Goal: Task Accomplishment & Management: Complete application form

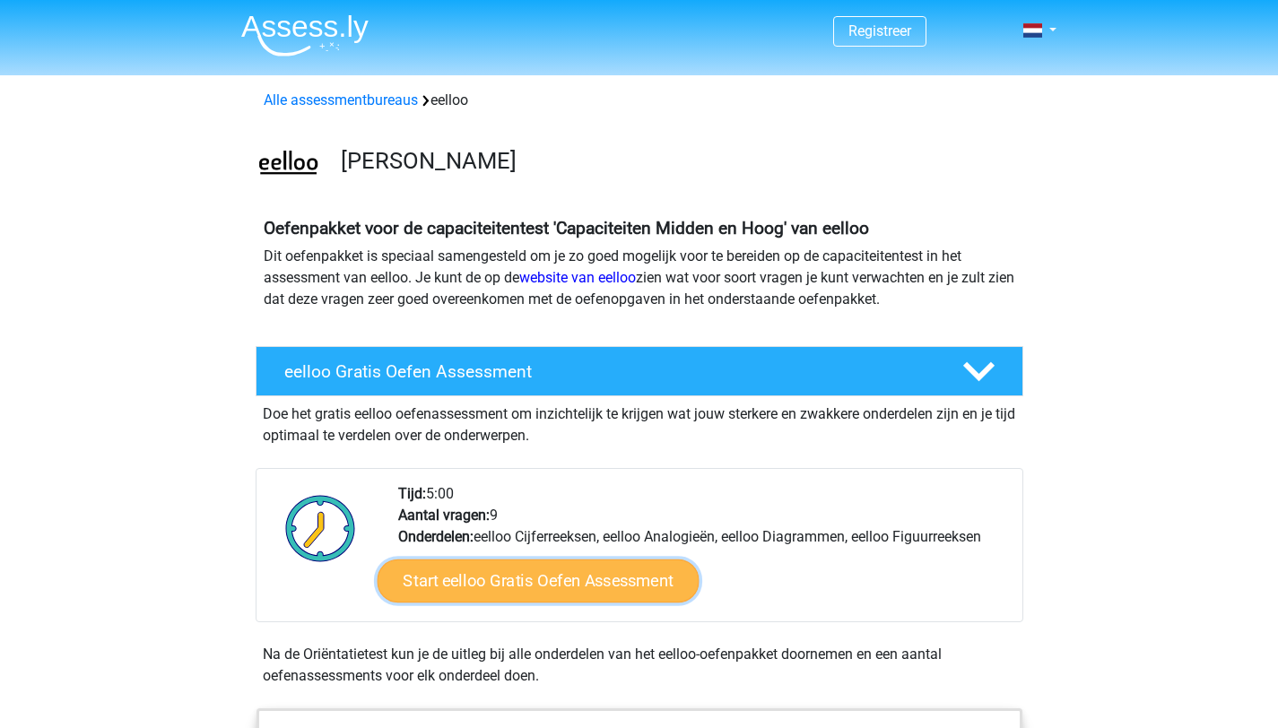
click at [629, 575] on link "Start eelloo Gratis Oefen Assessment" at bounding box center [538, 580] width 322 height 43
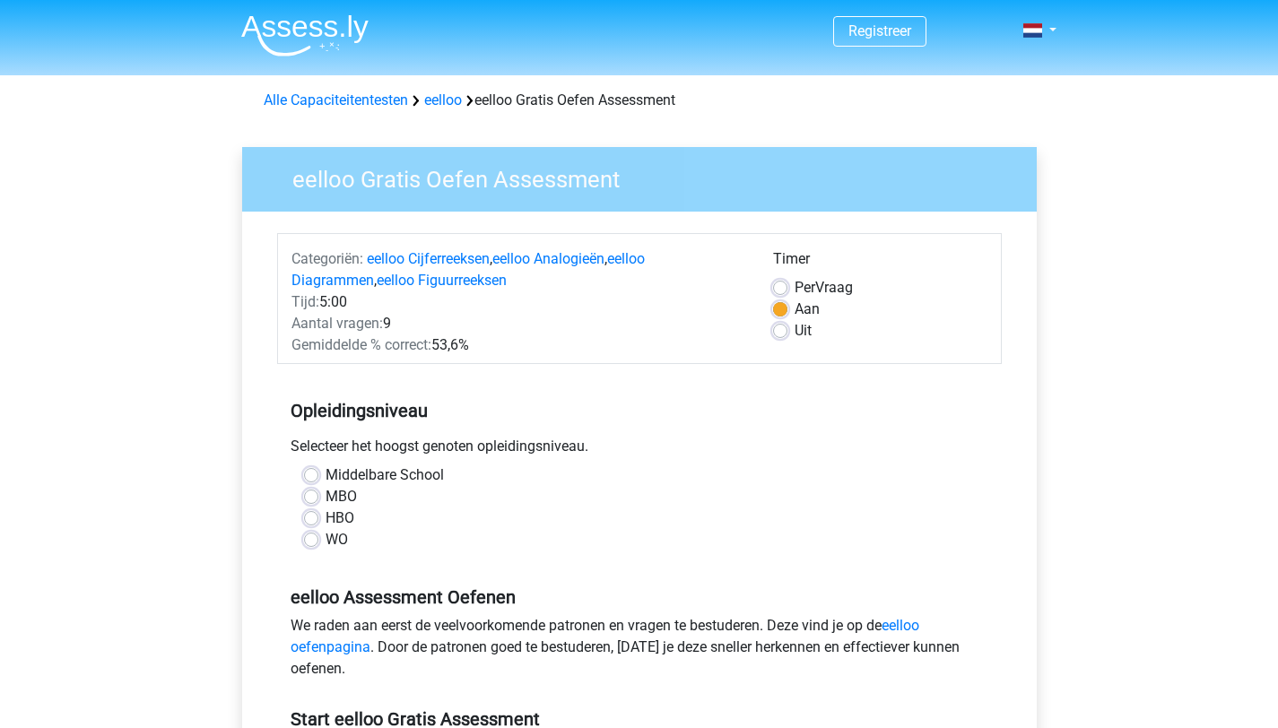
click at [325, 495] on label "MBO" at bounding box center [340, 497] width 31 height 22
click at [311, 495] on input "MBO" at bounding box center [311, 495] width 14 height 18
radio input "true"
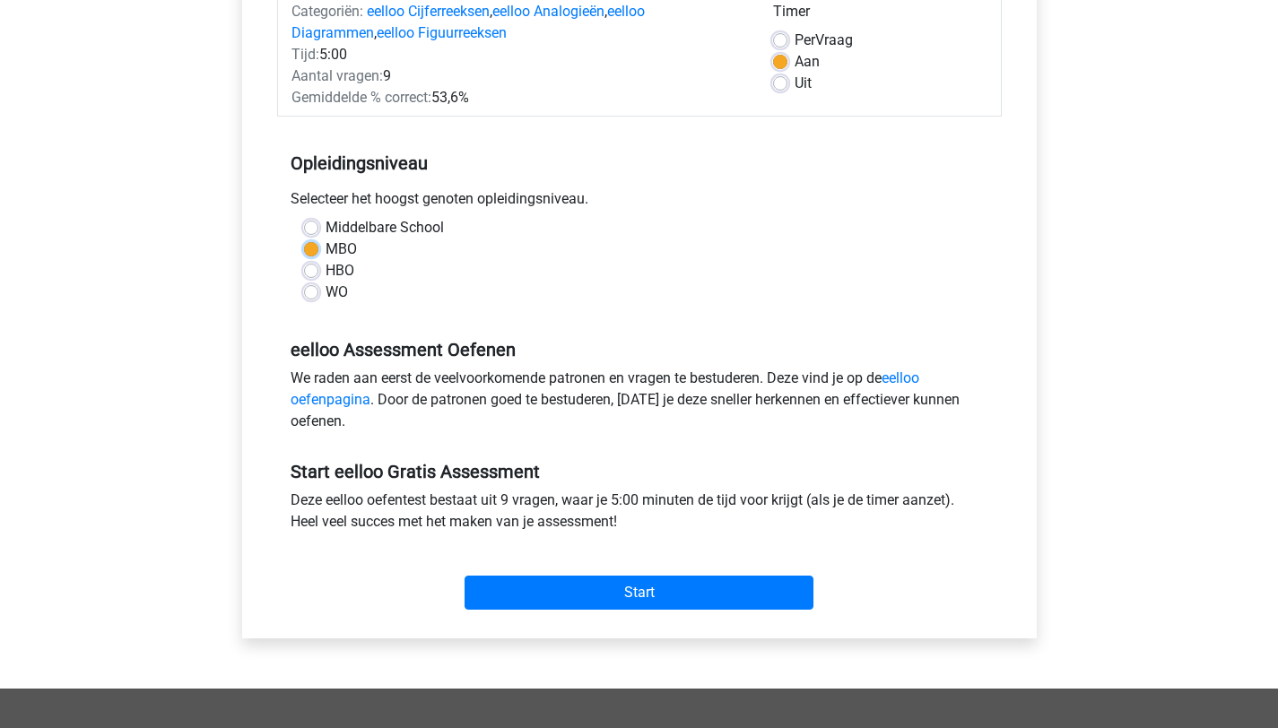
scroll to position [250, 0]
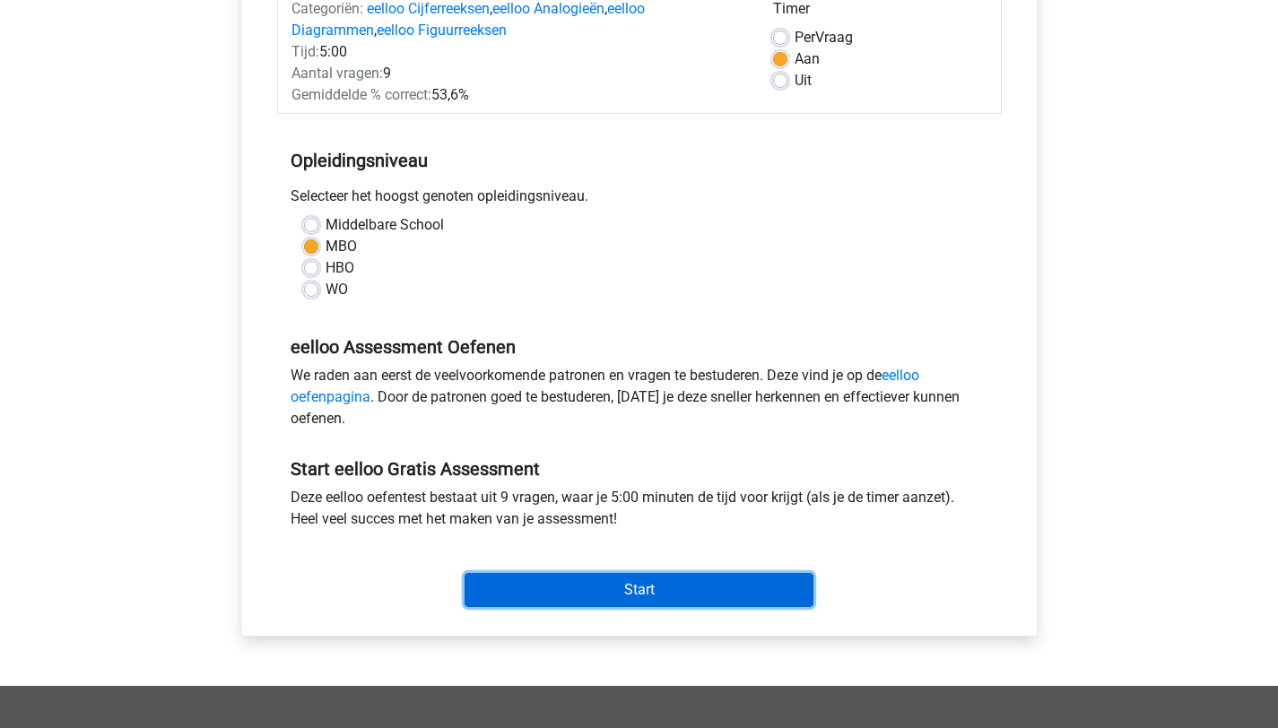
click at [715, 594] on input "Start" at bounding box center [638, 590] width 349 height 34
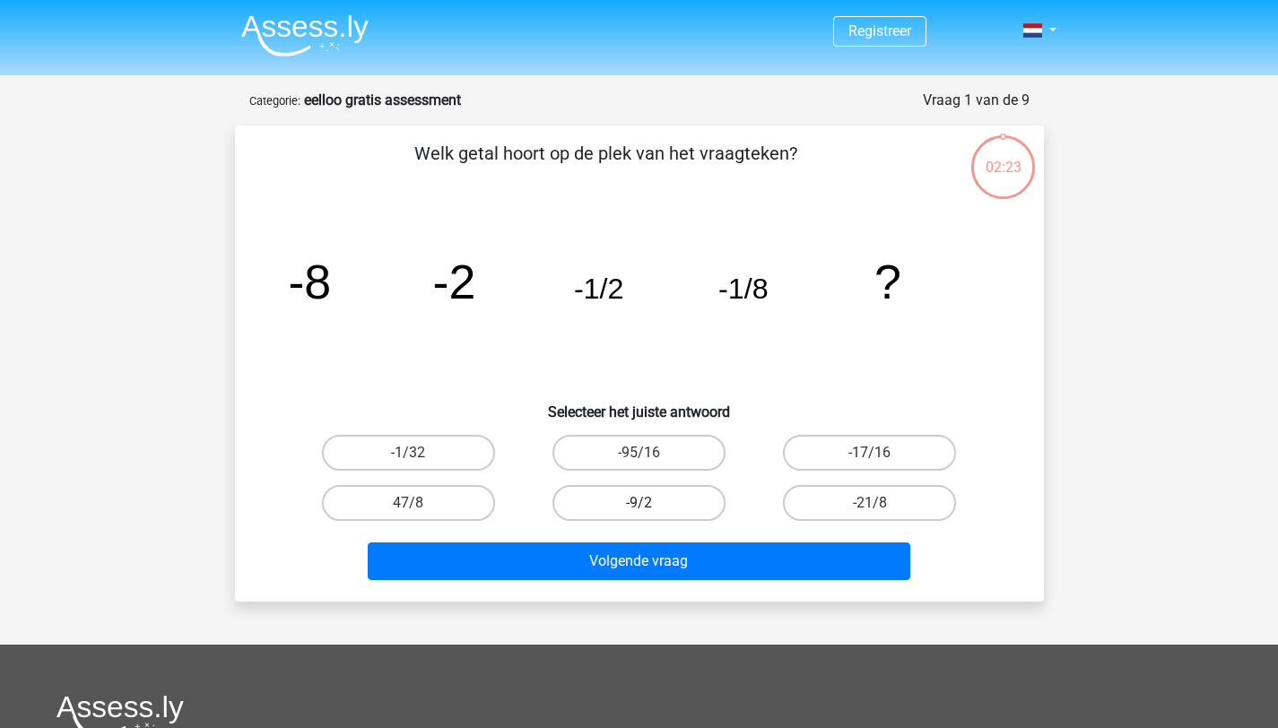
click at [685, 508] on label "-9/2" at bounding box center [638, 503] width 173 height 36
click at [650, 508] on input "-9/2" at bounding box center [644, 509] width 12 height 12
radio input "true"
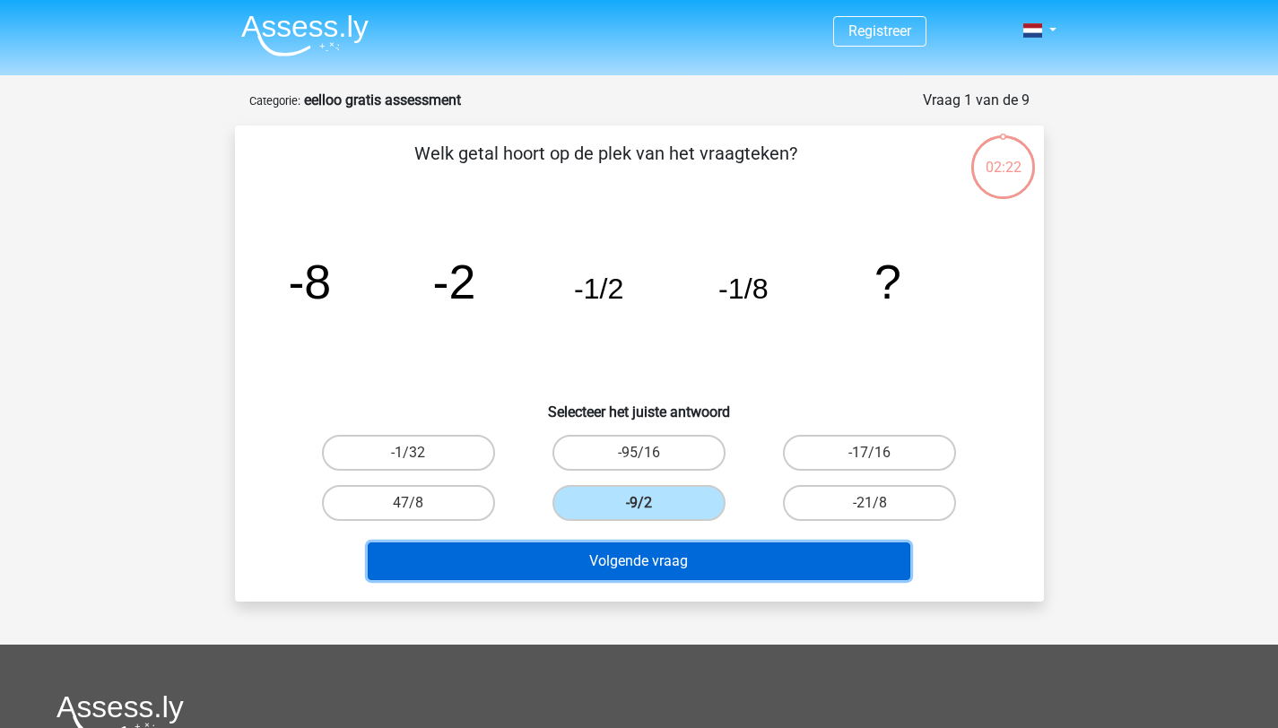
click at [698, 565] on button "Volgende vraag" at bounding box center [639, 561] width 542 height 38
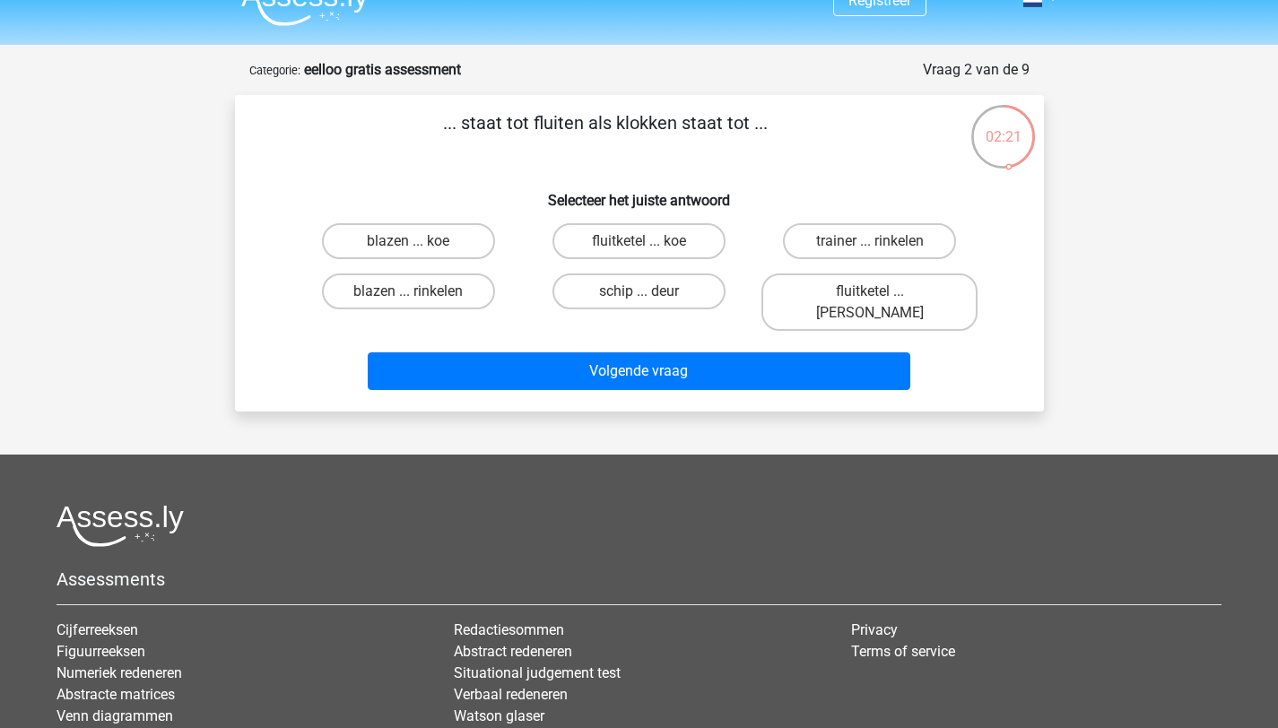
scroll to position [2, 0]
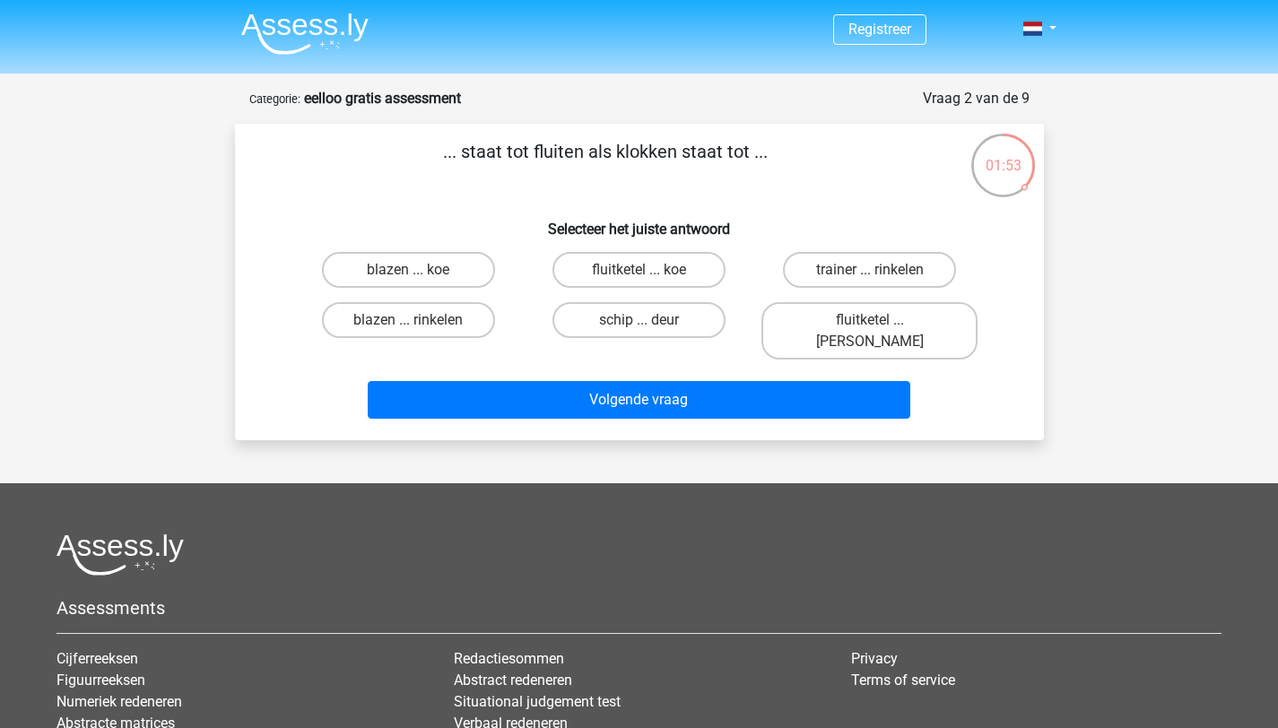
click at [877, 328] on input "fluitketel ... luiden" at bounding box center [876, 326] width 12 height 12
radio input "true"
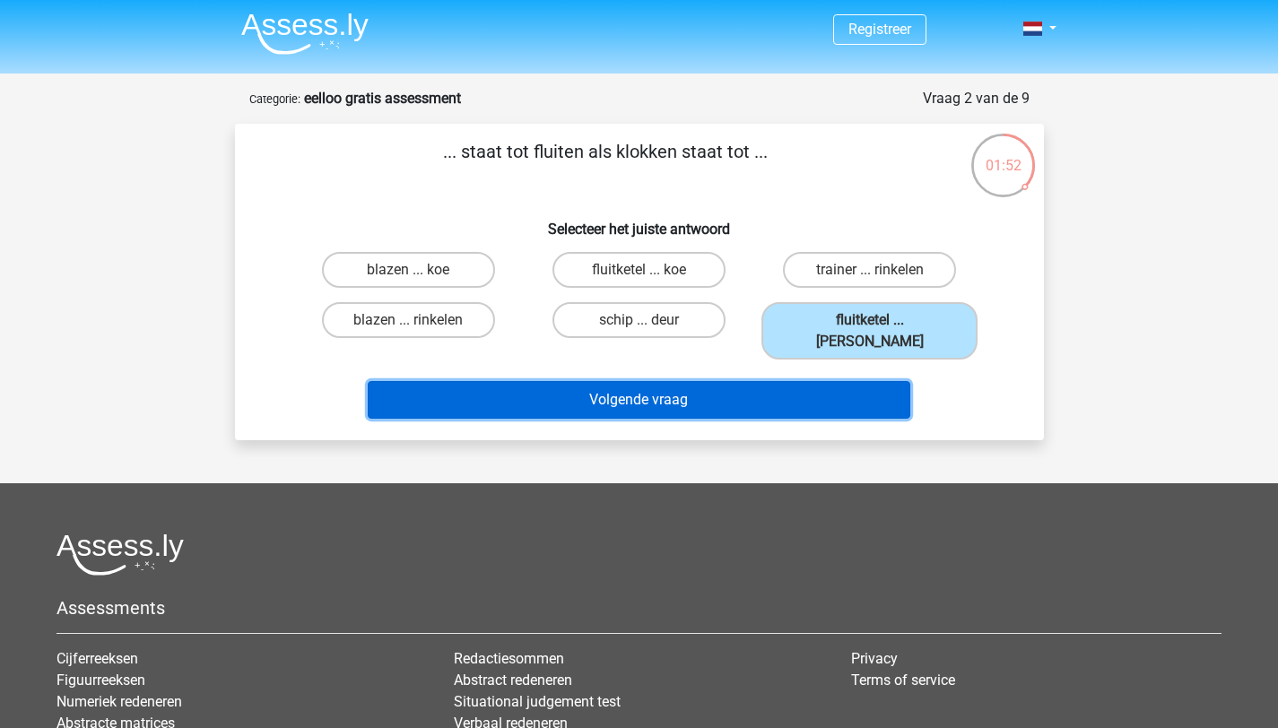
click at [809, 382] on button "Volgende vraag" at bounding box center [639, 400] width 542 height 38
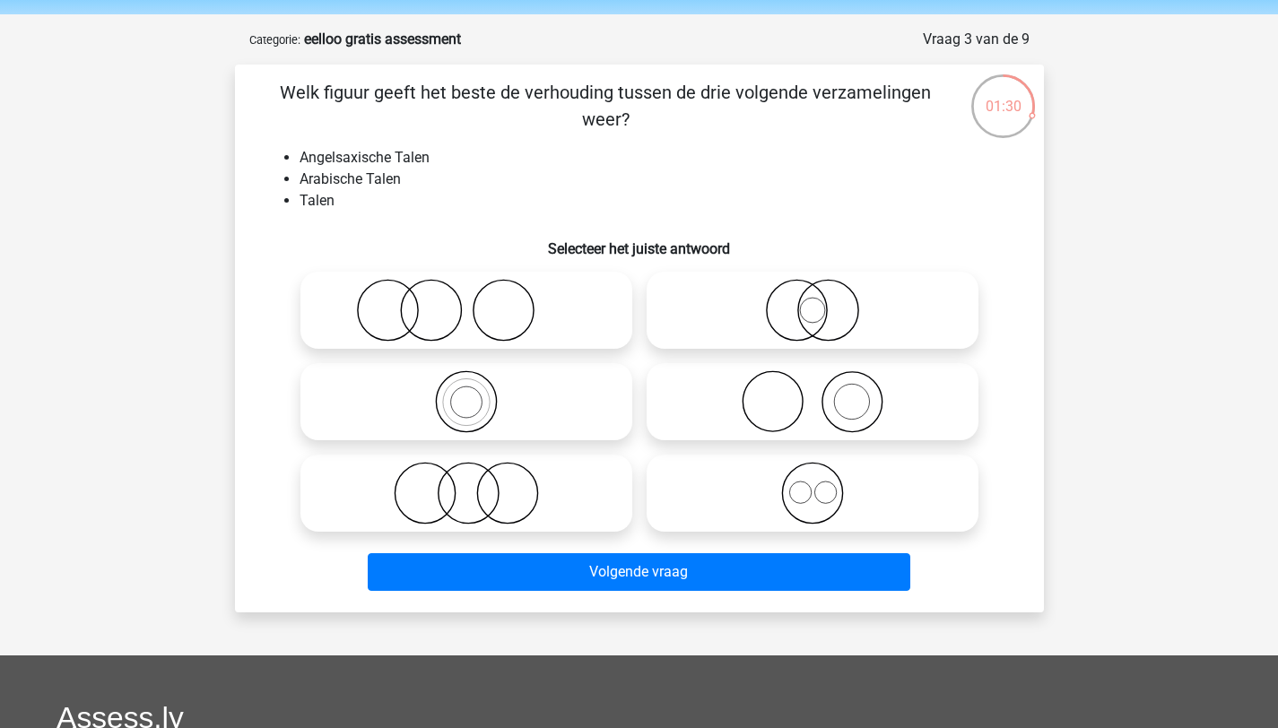
scroll to position [63, 0]
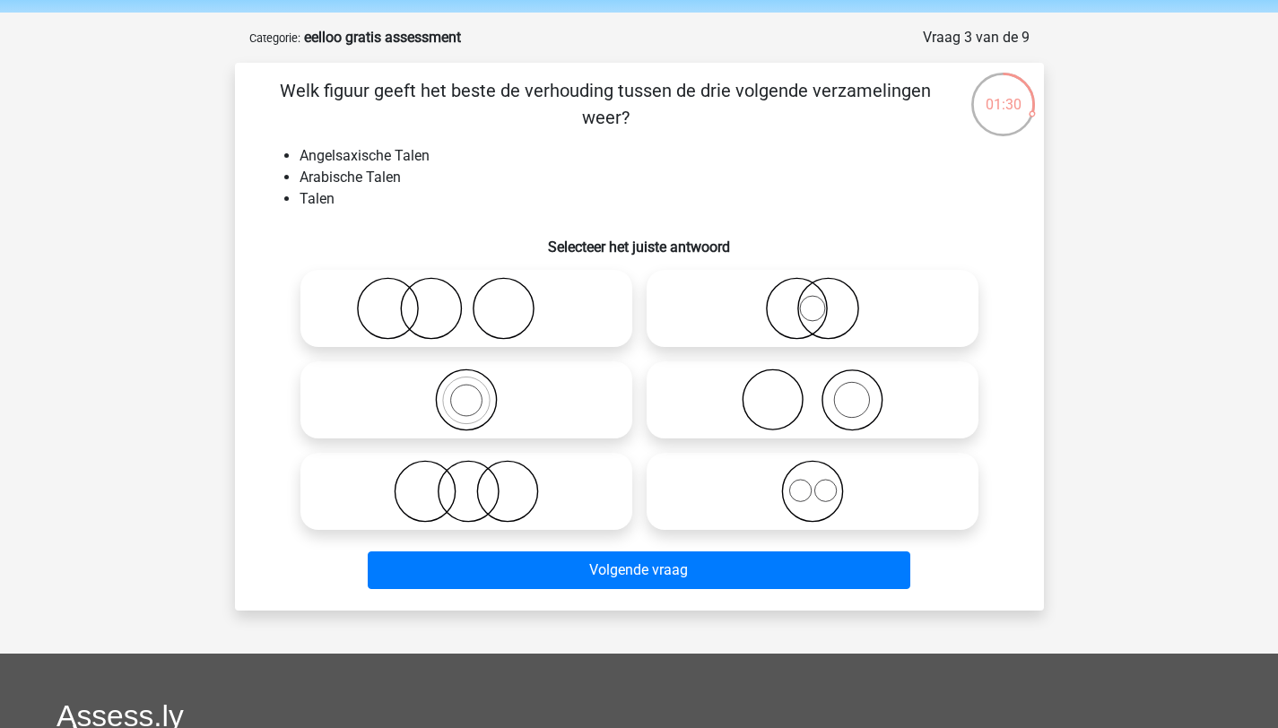
click at [473, 397] on icon at bounding box center [466, 399] width 317 height 63
click at [473, 391] on input "radio" at bounding box center [472, 385] width 12 height 12
radio input "true"
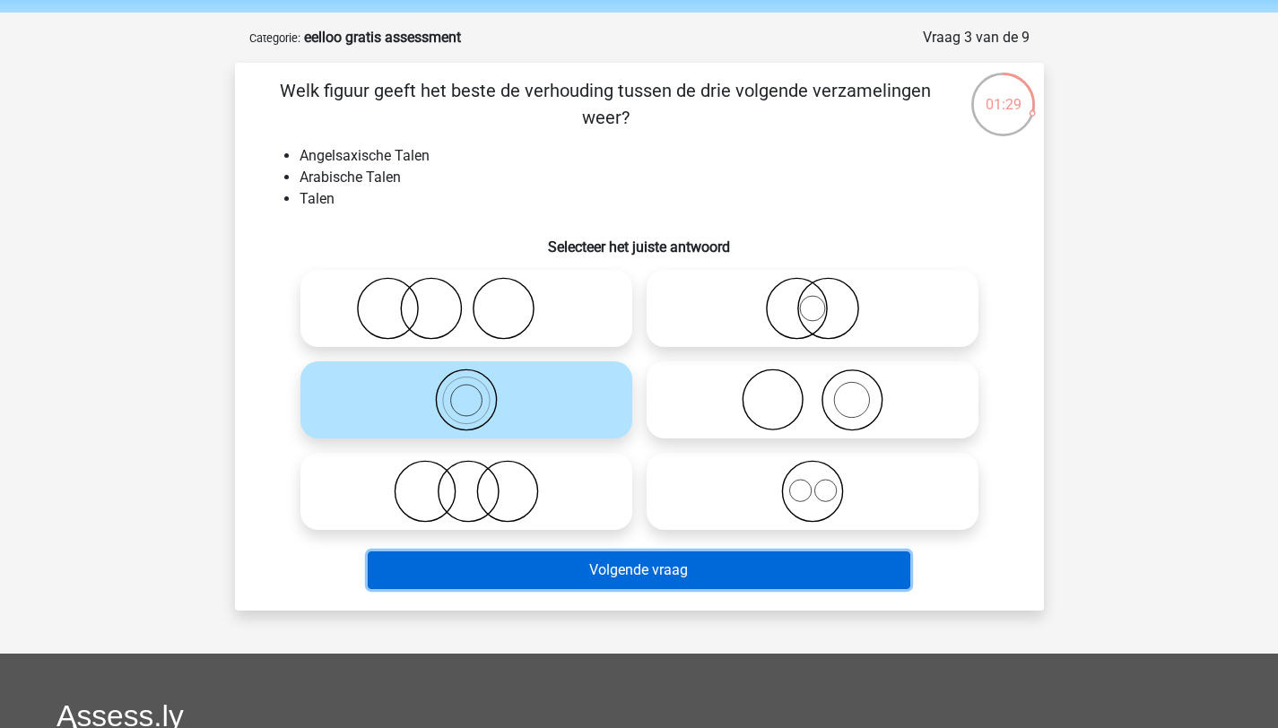
click at [682, 557] on button "Volgende vraag" at bounding box center [639, 570] width 542 height 38
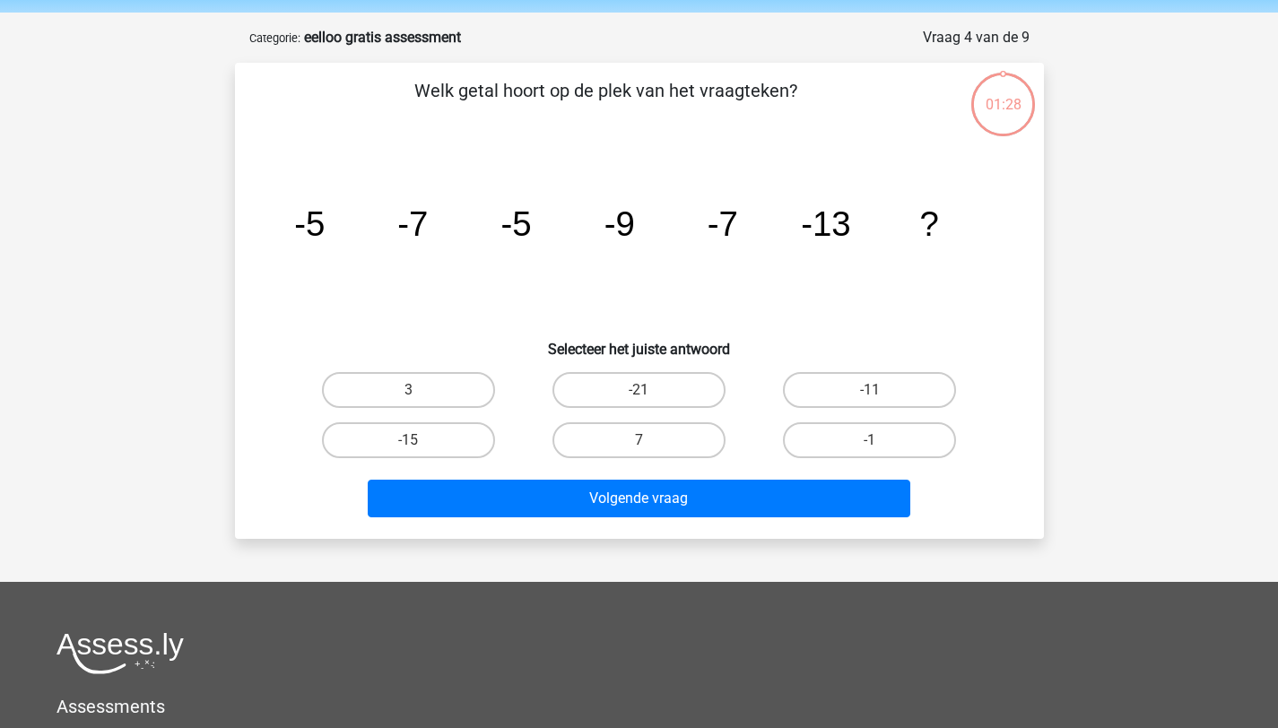
scroll to position [90, 0]
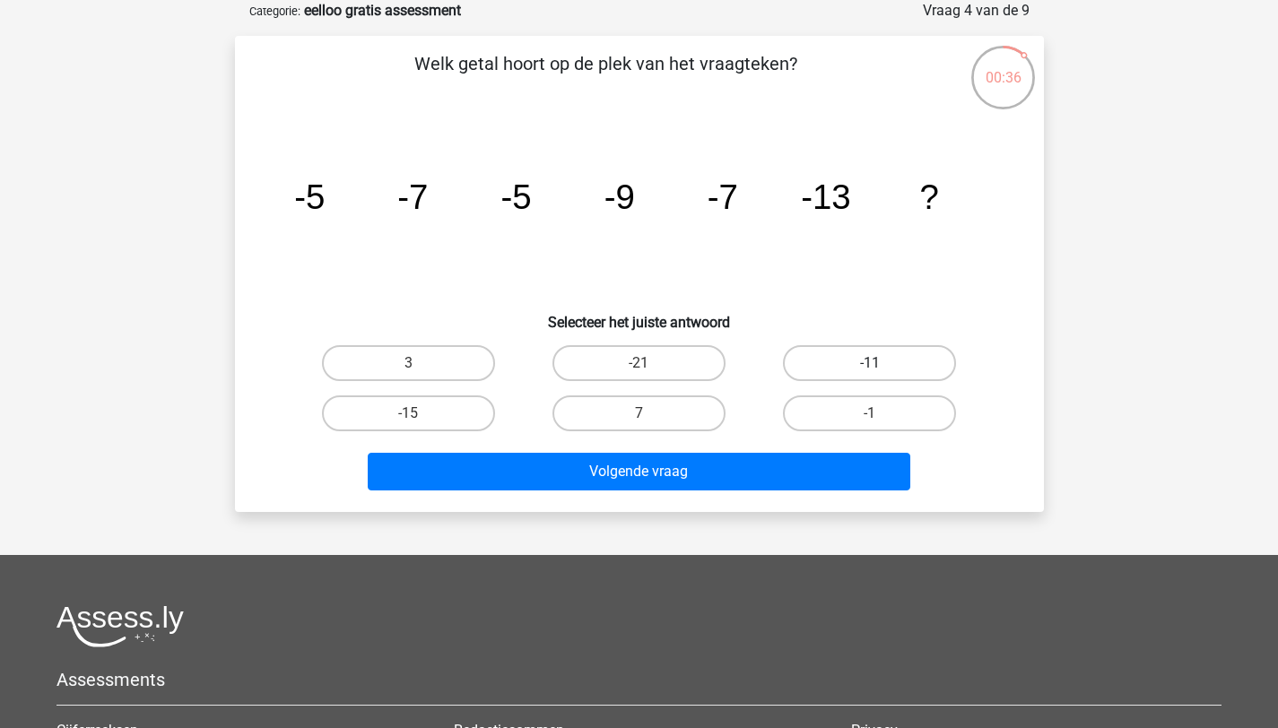
click at [845, 369] on label "-11" at bounding box center [869, 363] width 173 height 36
click at [870, 369] on input "-11" at bounding box center [876, 369] width 12 height 12
radio input "true"
click at [752, 493] on div "Volgende vraag" at bounding box center [639, 475] width 692 height 45
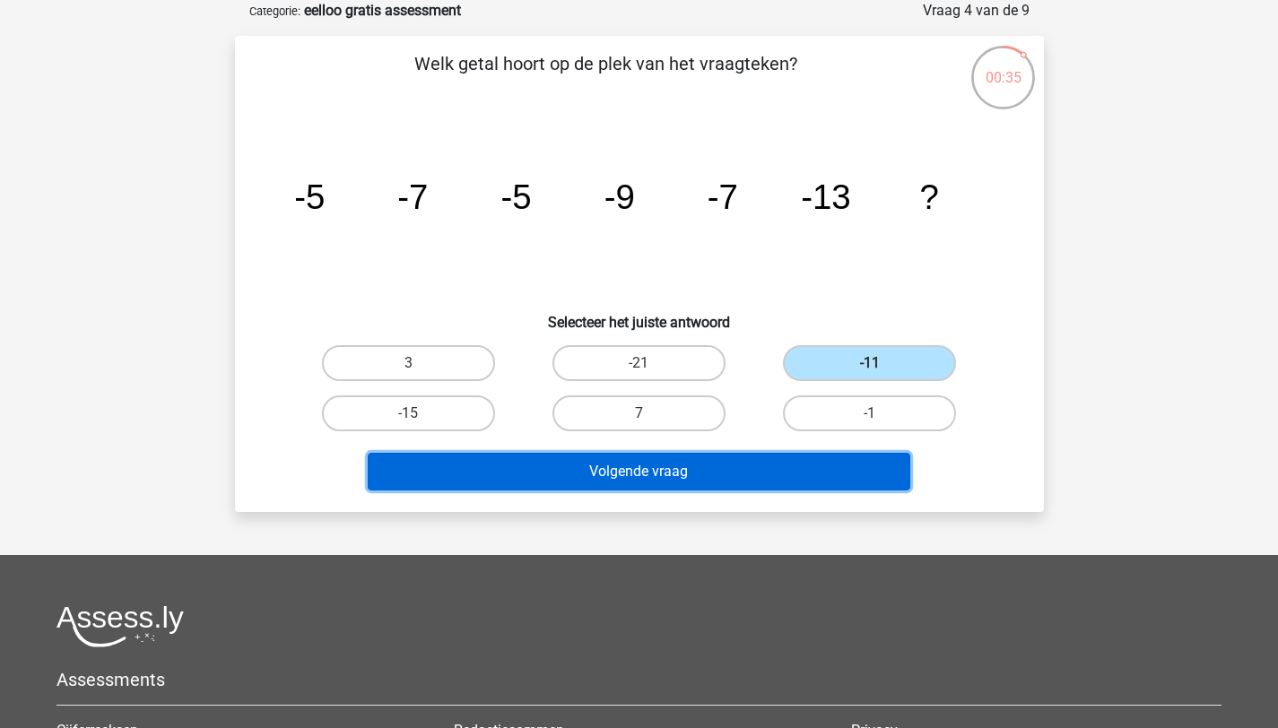
click at [724, 463] on button "Volgende vraag" at bounding box center [639, 472] width 542 height 38
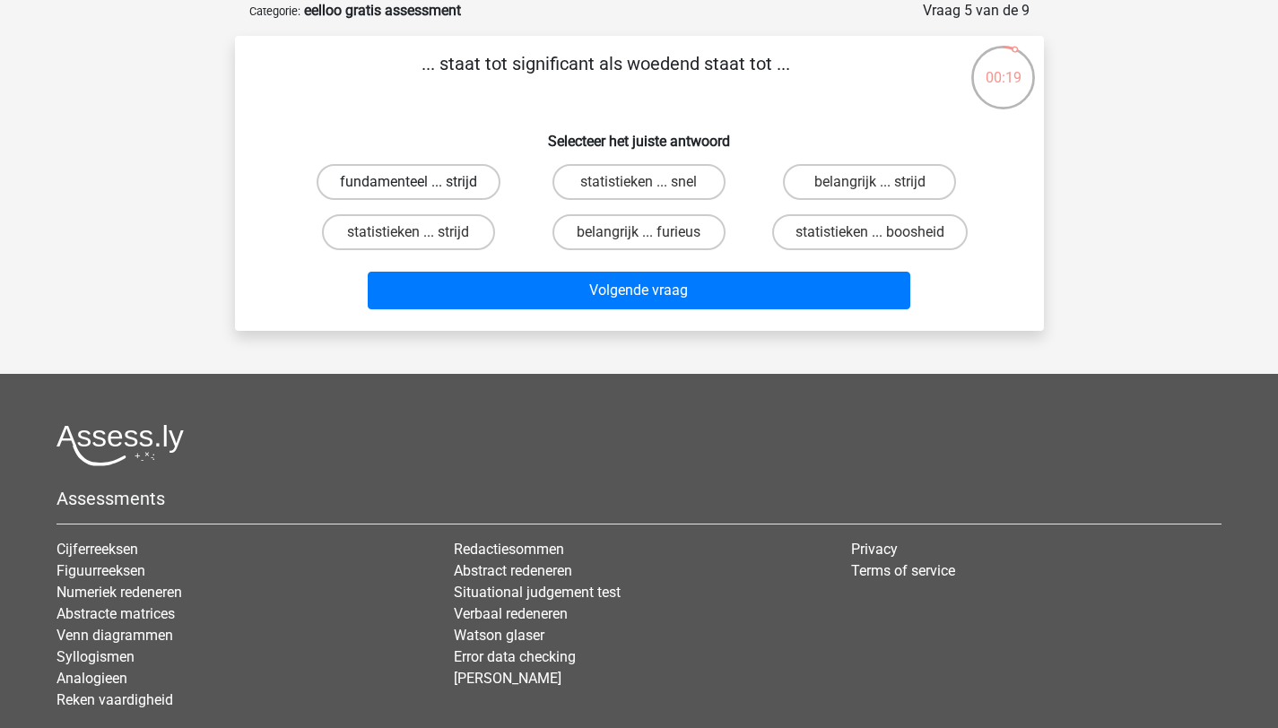
click at [495, 195] on div "fundamenteel ... strijd" at bounding box center [408, 182] width 216 height 36
click at [481, 189] on label "fundamenteel ... strijd" at bounding box center [408, 182] width 184 height 36
click at [420, 189] on input "fundamenteel ... strijd" at bounding box center [414, 188] width 12 height 12
radio input "true"
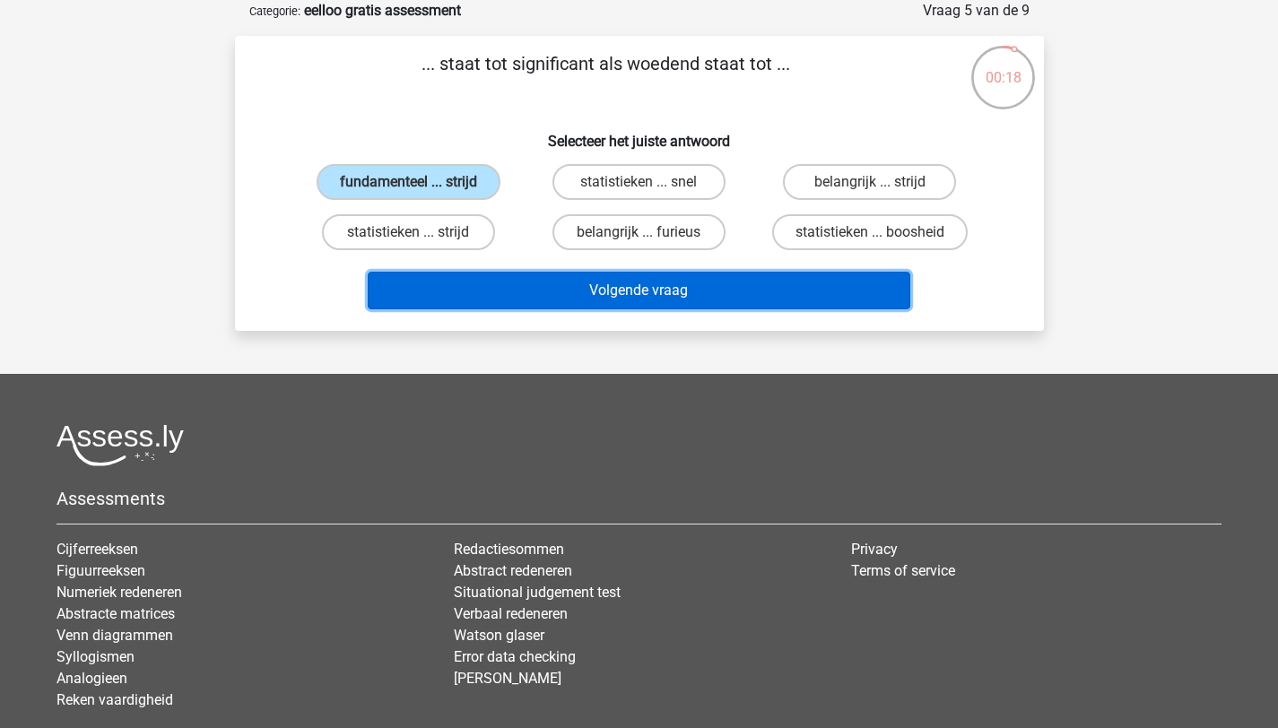
click at [649, 299] on button "Volgende vraag" at bounding box center [639, 291] width 542 height 38
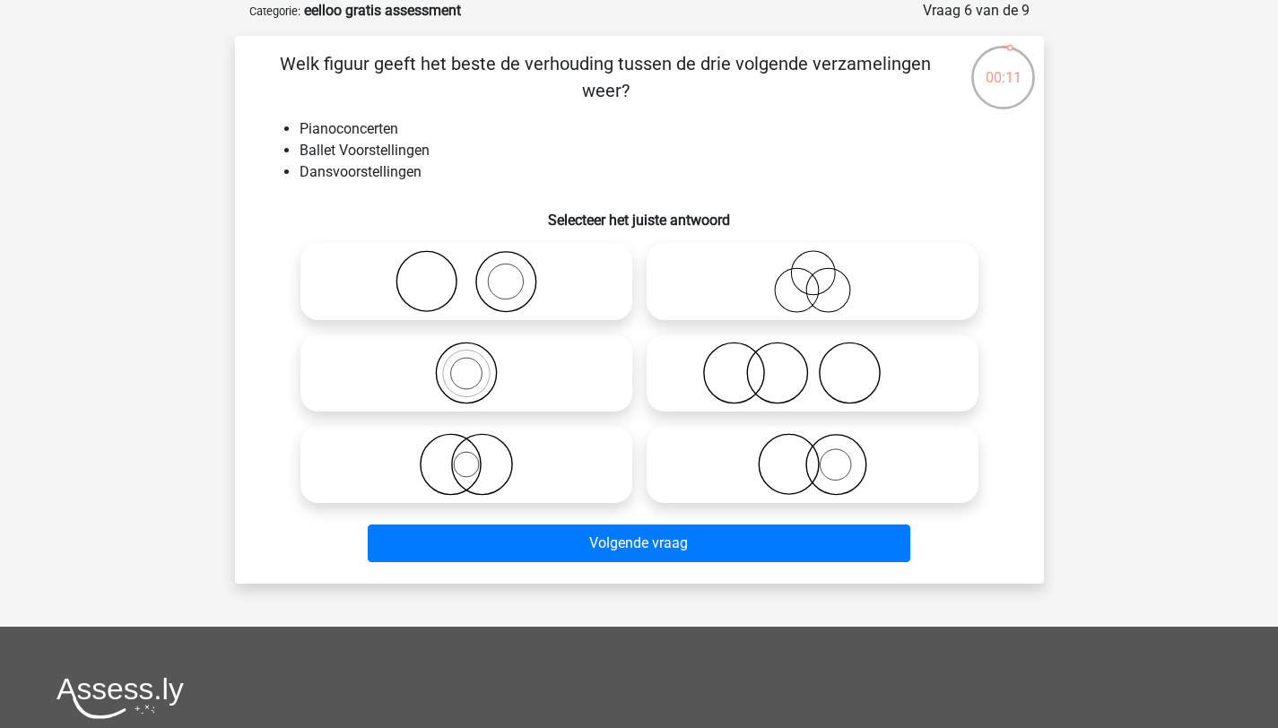
click at [802, 283] on icon at bounding box center [812, 281] width 317 height 63
click at [812, 273] on input "radio" at bounding box center [818, 267] width 12 height 12
radio input "true"
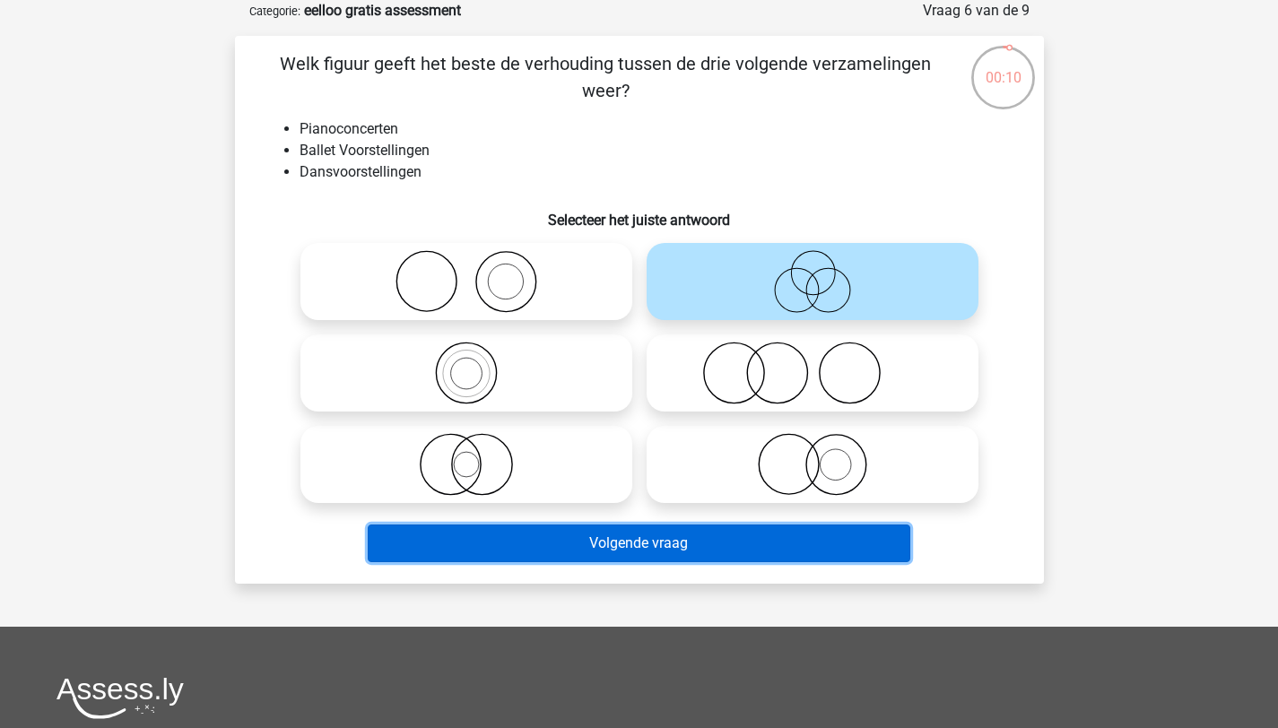
click at [689, 543] on button "Volgende vraag" at bounding box center [639, 543] width 542 height 38
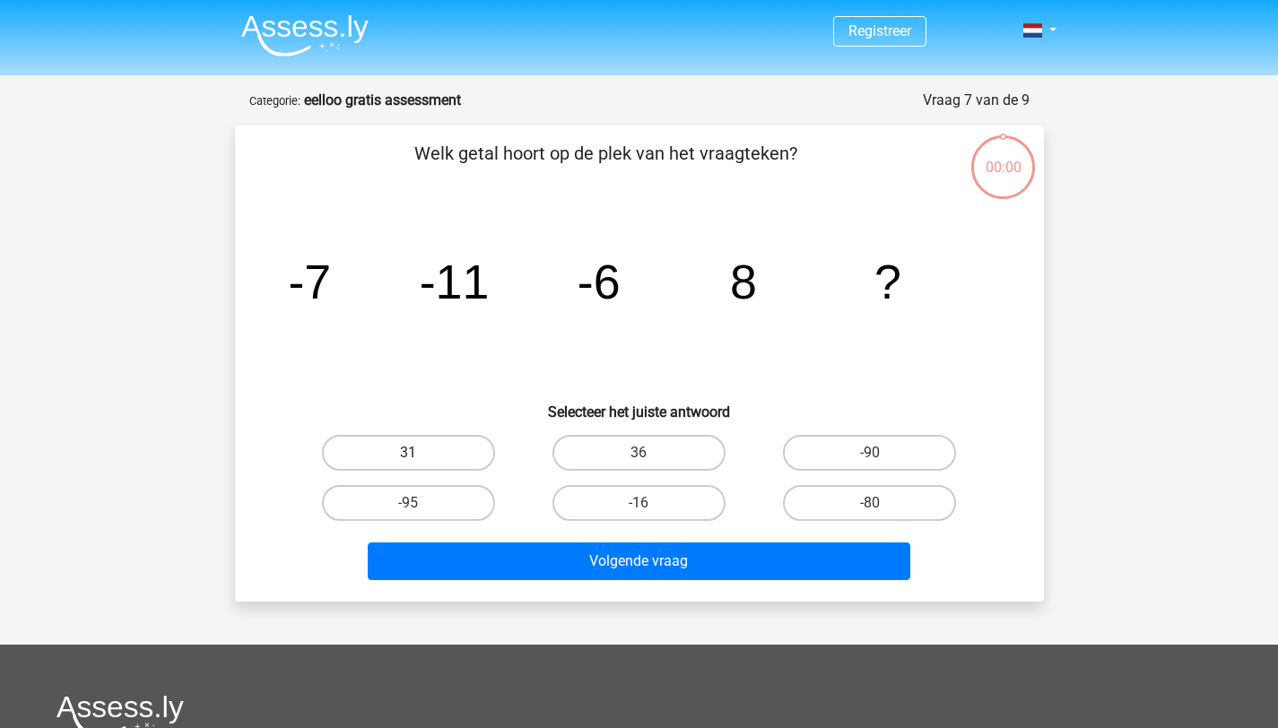
scroll to position [90, 0]
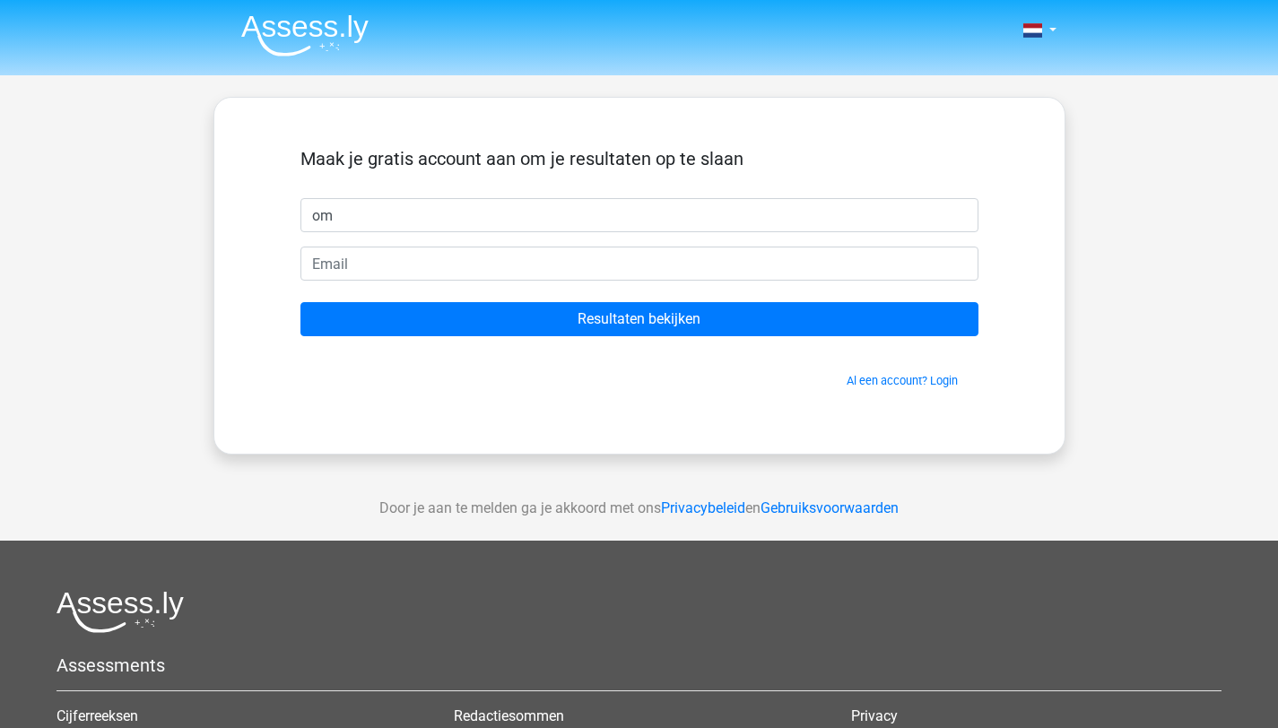
type input "o"
type input "romy"
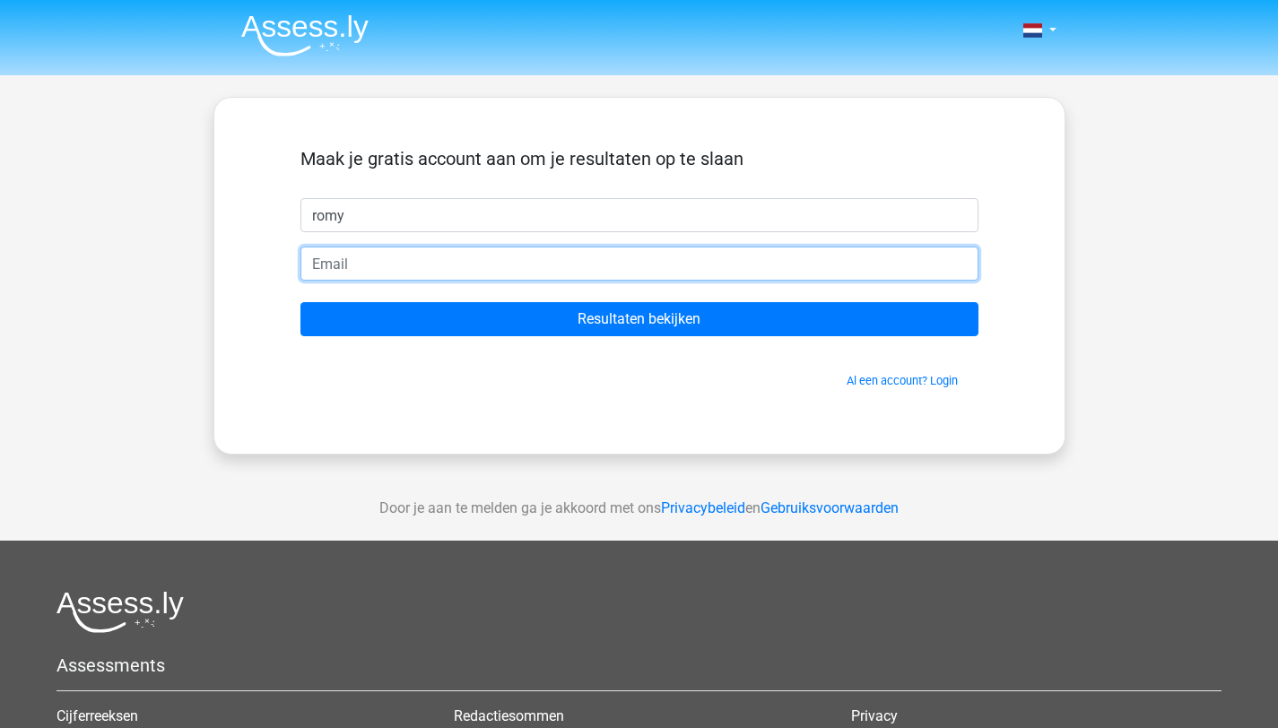
click at [524, 254] on input "email" at bounding box center [639, 264] width 678 height 34
type input "[EMAIL_ADDRESS][DOMAIN_NAME]"
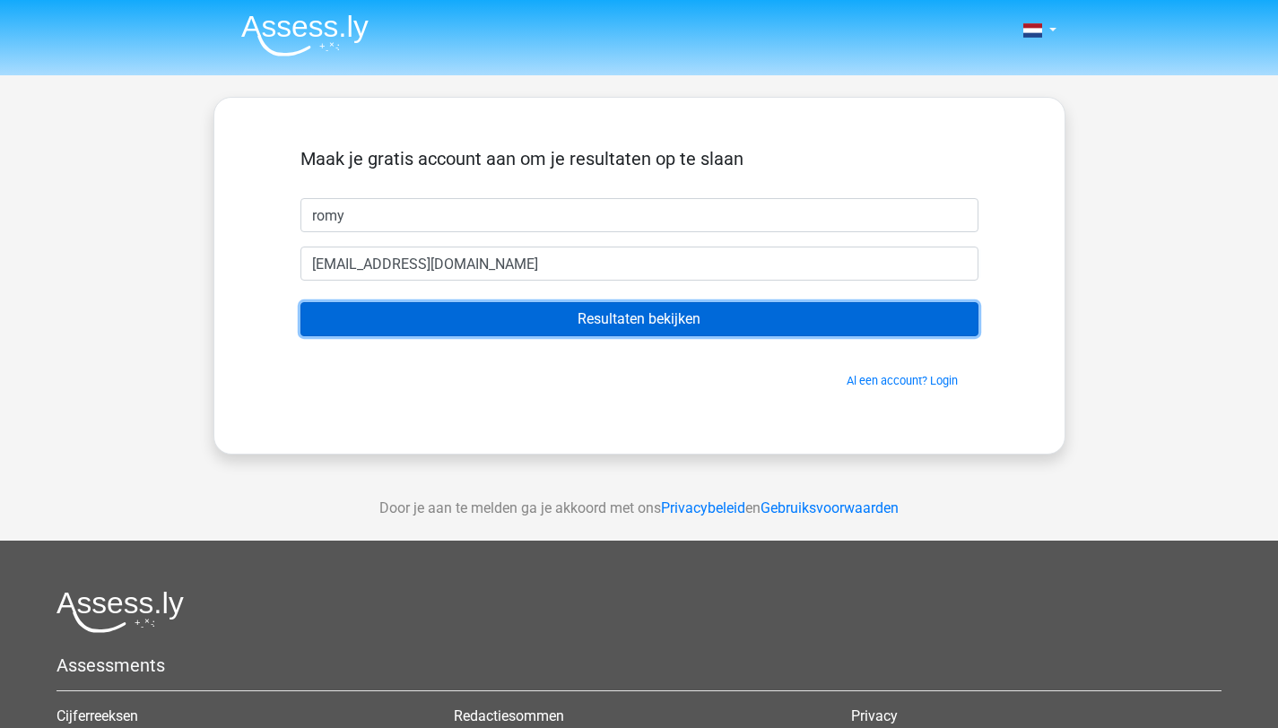
click at [547, 333] on input "Resultaten bekijken" at bounding box center [639, 319] width 678 height 34
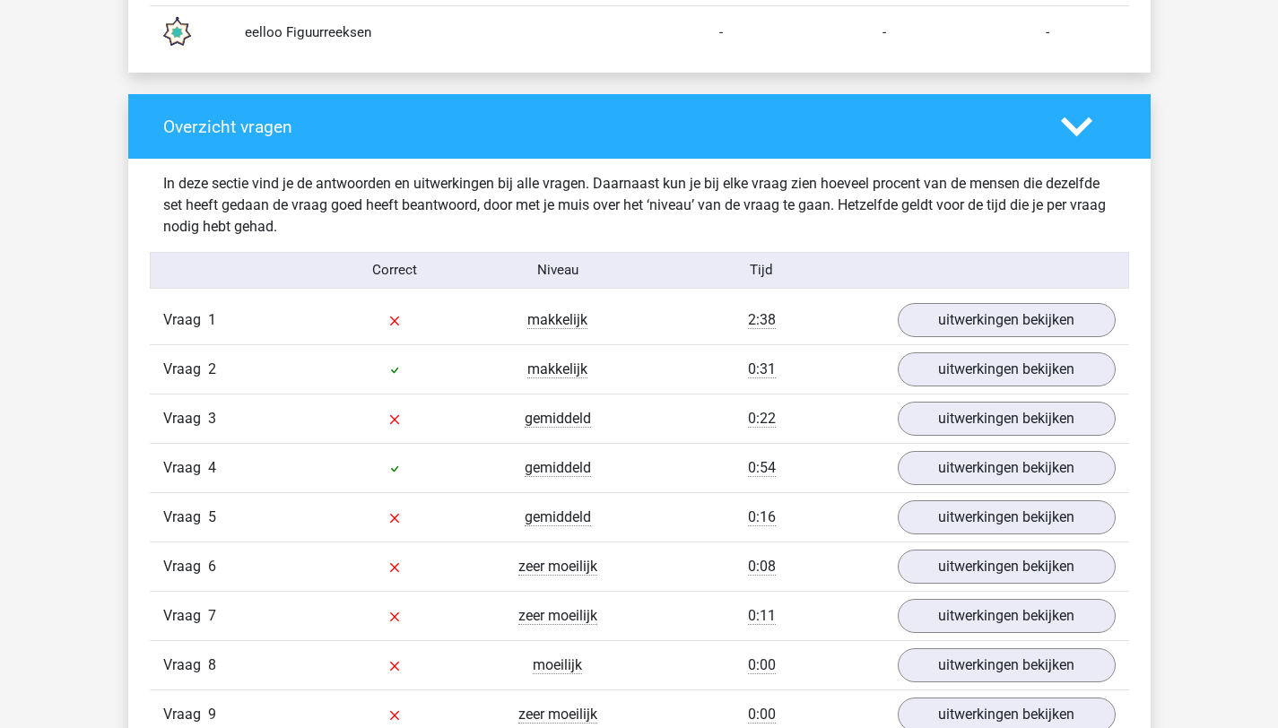
scroll to position [1763, 0]
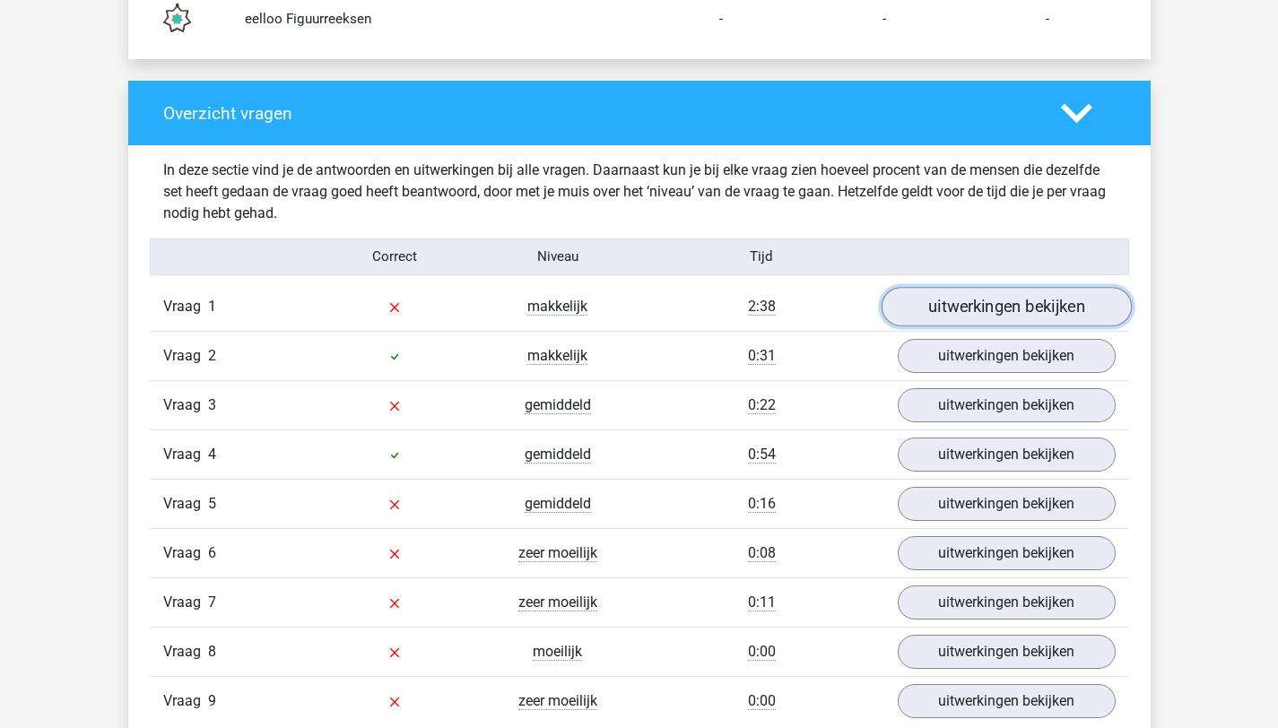
click at [1053, 290] on link "uitwerkingen bekijken" at bounding box center [1005, 306] width 250 height 39
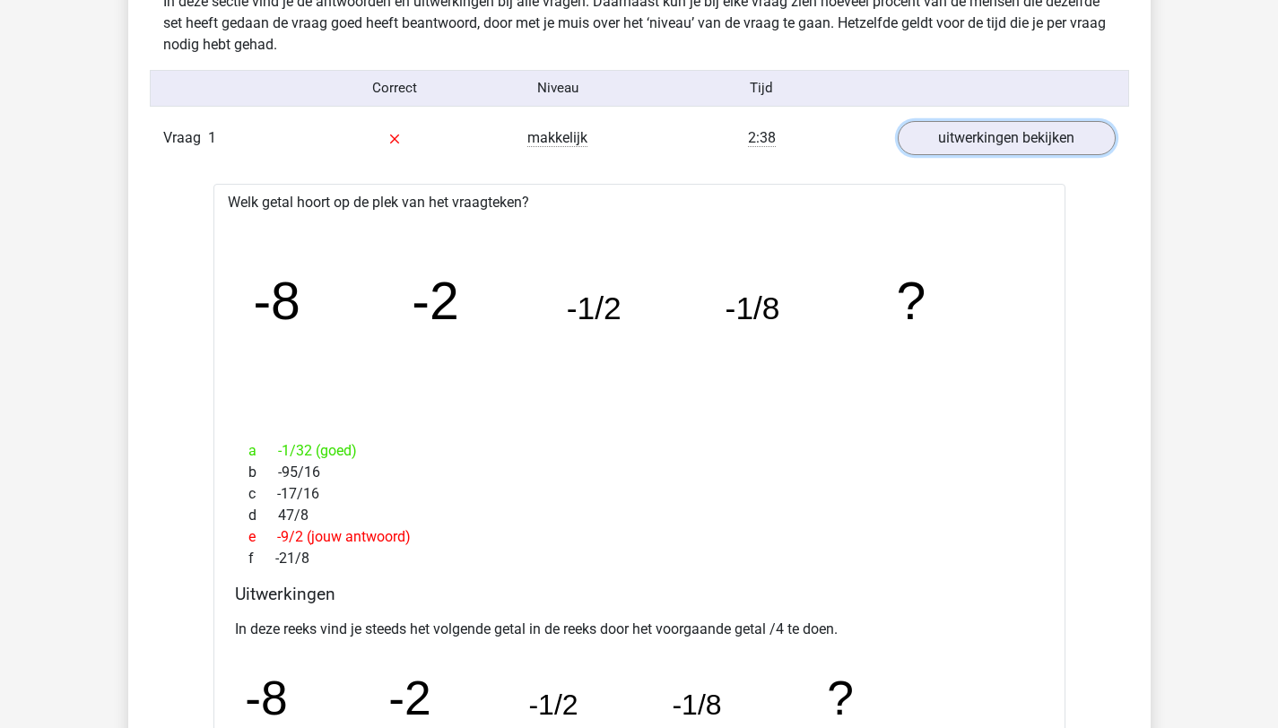
scroll to position [1938, 0]
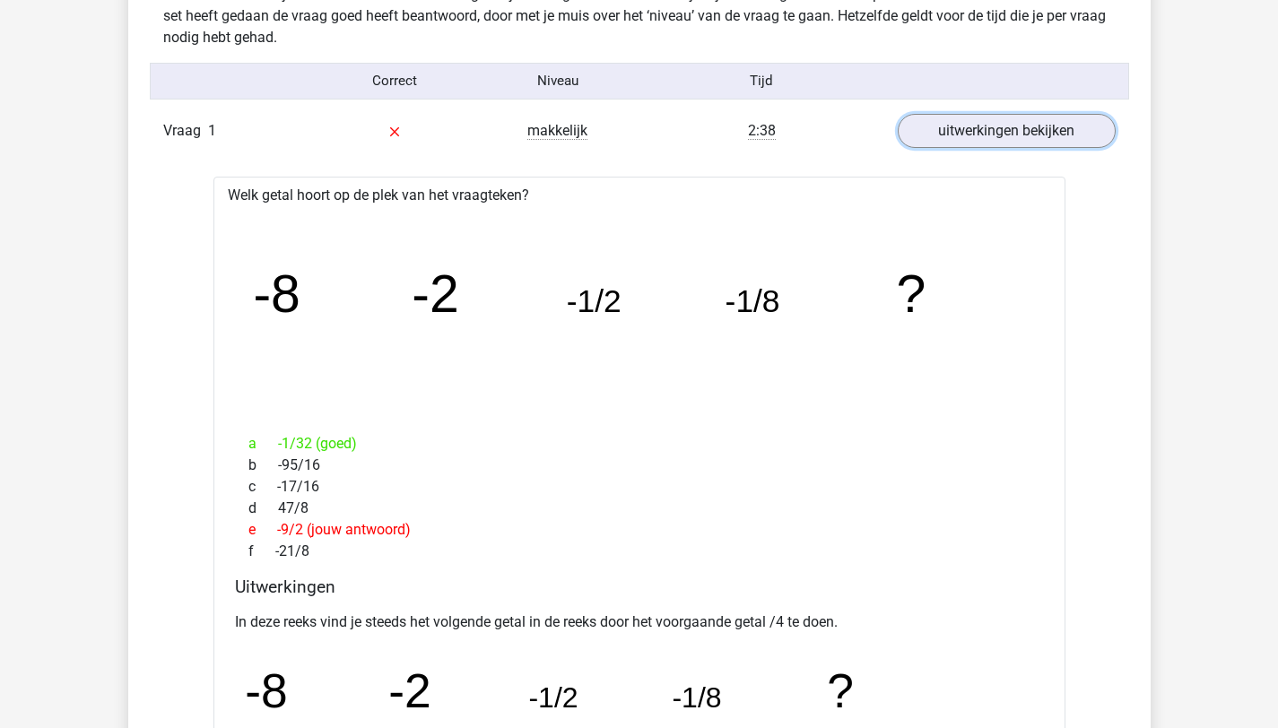
drag, startPoint x: 1290, startPoint y: 299, endPoint x: 1284, endPoint y: 323, distance: 25.0
click at [1277, 324] on html "Kies premium romy romyvansoest@casema.nl" at bounding box center [639, 670] width 1278 height 5216
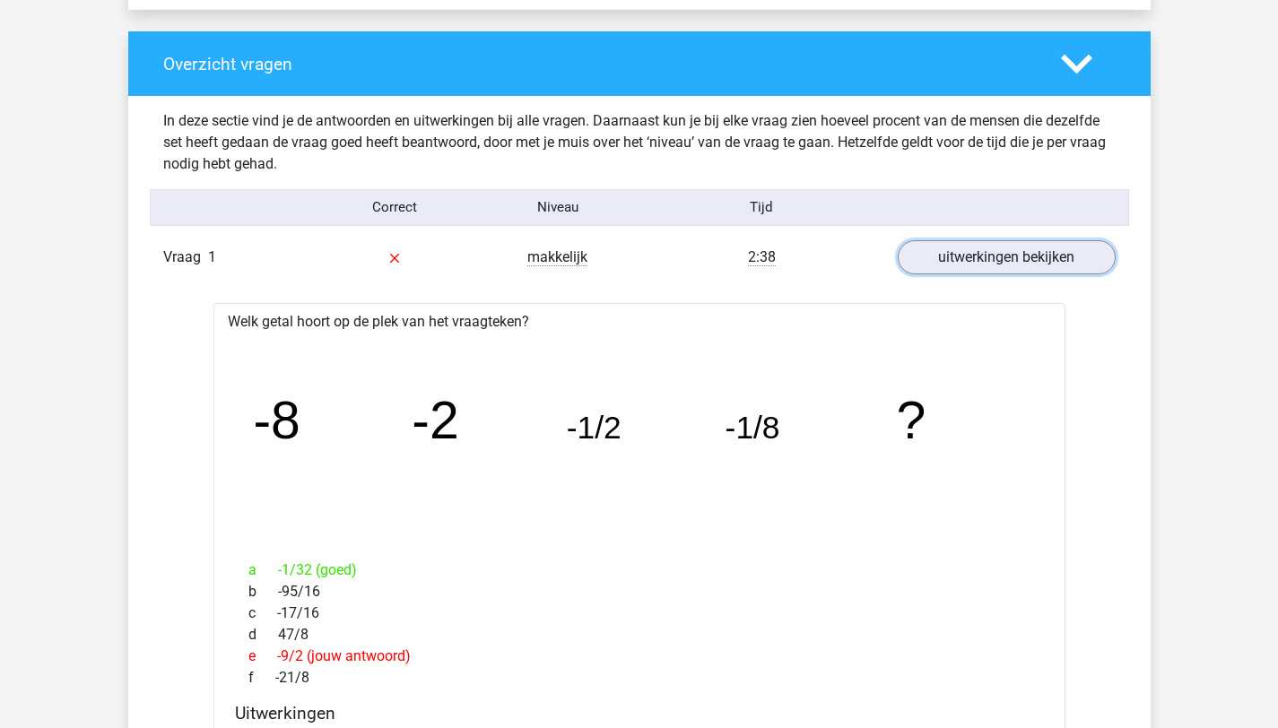
scroll to position [1808, 0]
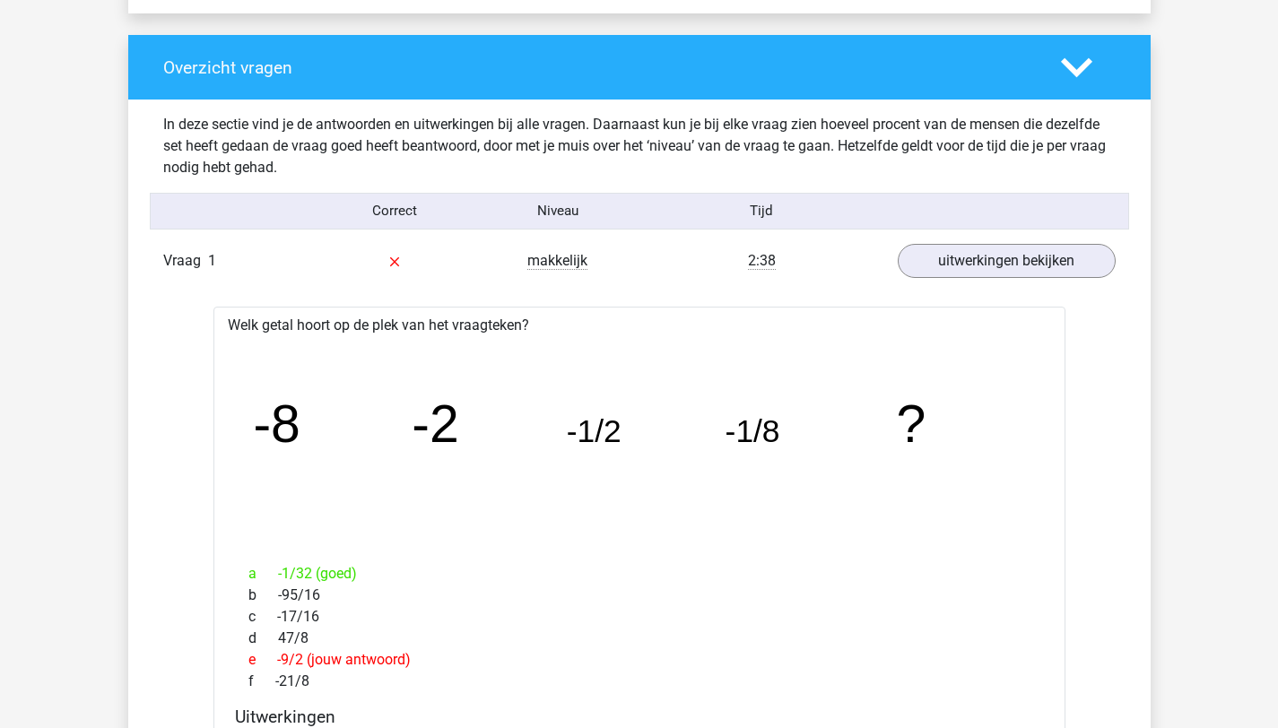
click at [1030, 239] on div "Vraag 1 makkelijk 2:38 uitwerkingen bekijken" at bounding box center [639, 261] width 979 height 48
click at [1048, 277] on link "uitwerkingen bekijken" at bounding box center [1005, 260] width 250 height 39
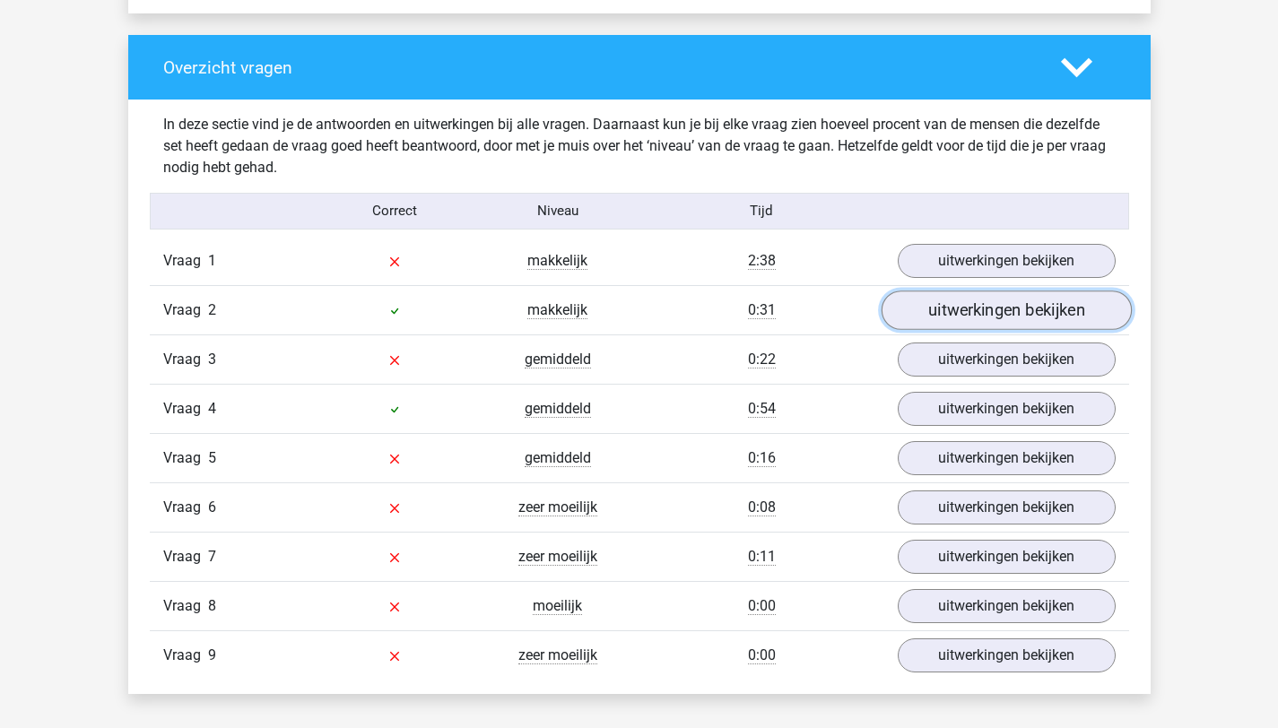
click at [1027, 311] on link "uitwerkingen bekijken" at bounding box center [1005, 309] width 250 height 39
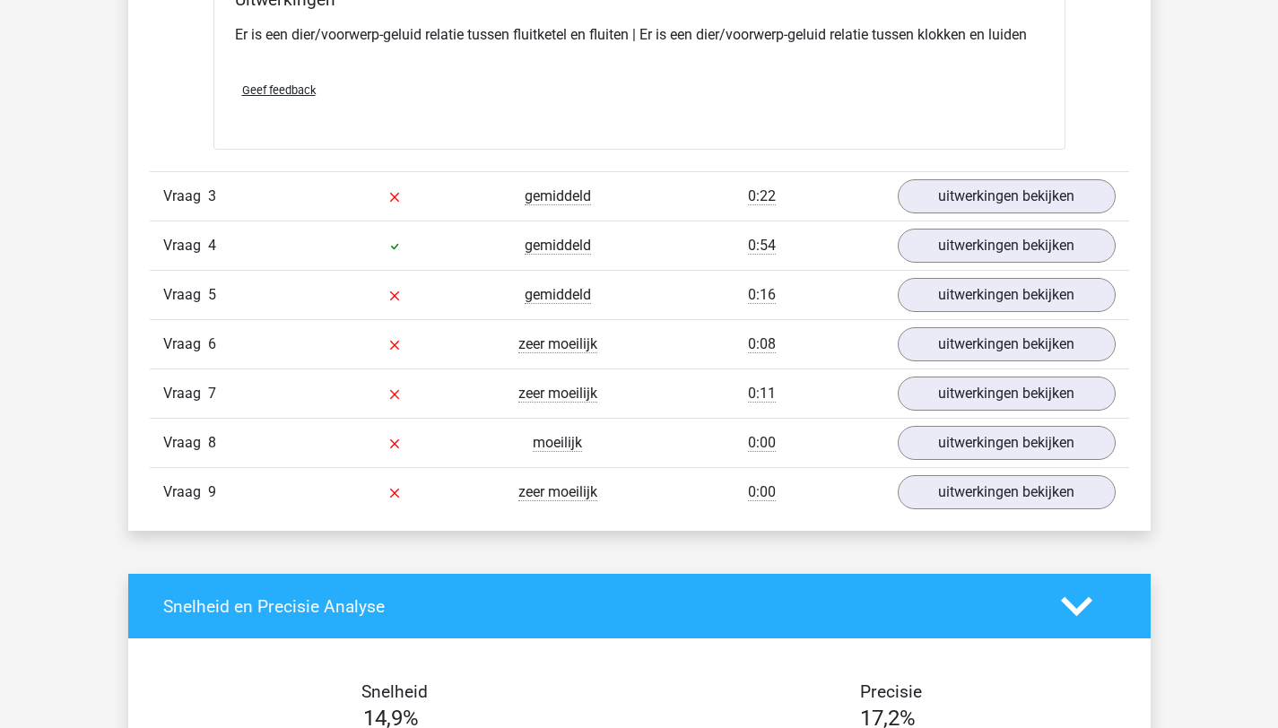
scroll to position [2374, 0]
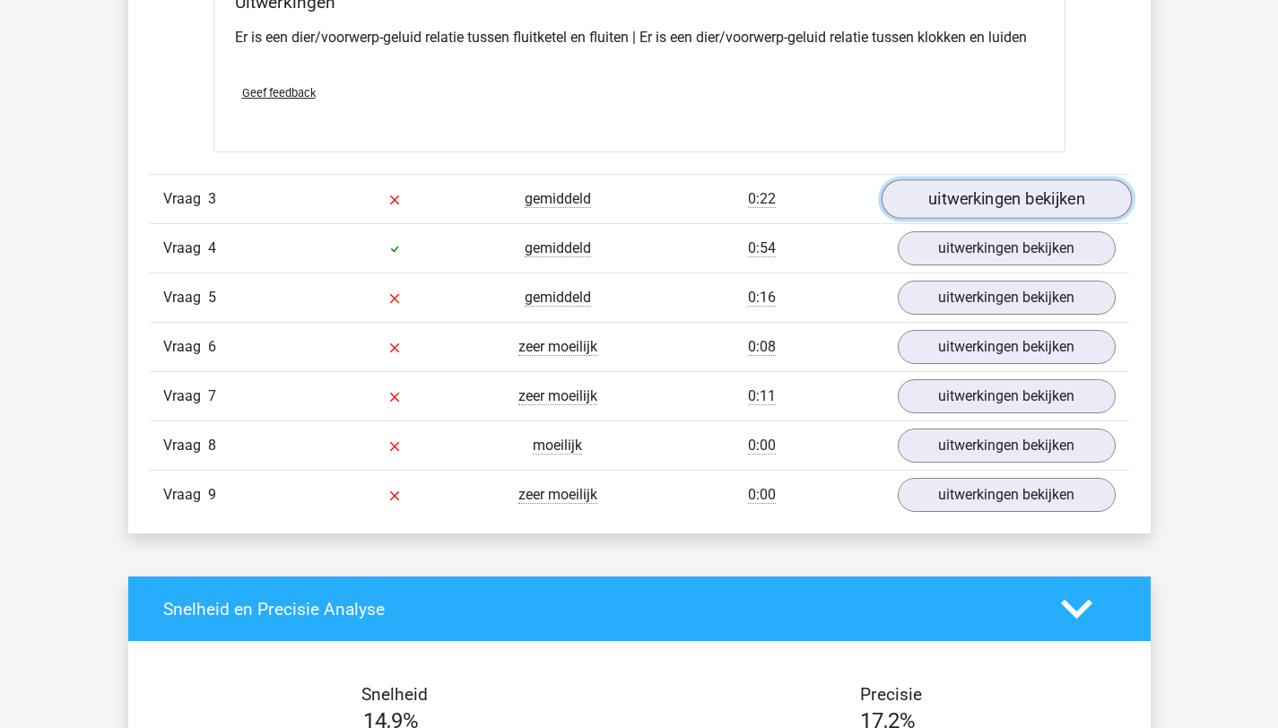
click at [1003, 194] on link "uitwerkingen bekijken" at bounding box center [1005, 198] width 250 height 39
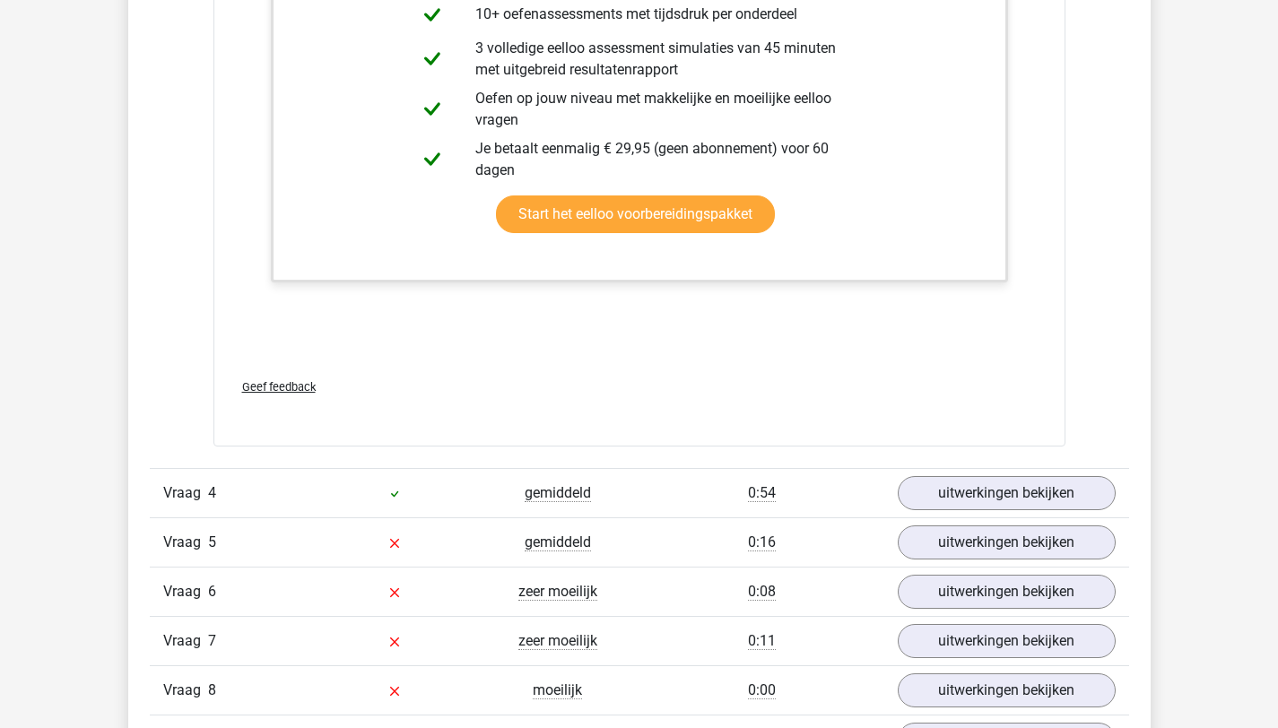
scroll to position [3284, 0]
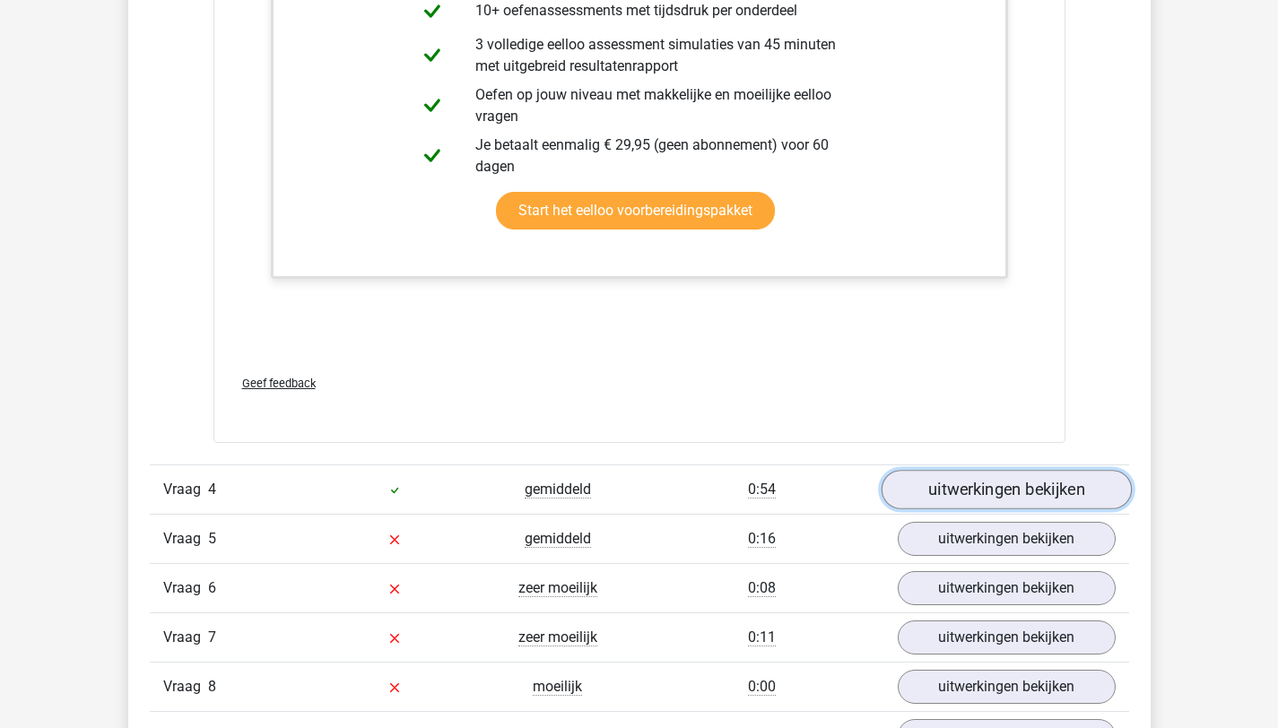
click at [1050, 481] on link "uitwerkingen bekijken" at bounding box center [1005, 489] width 250 height 39
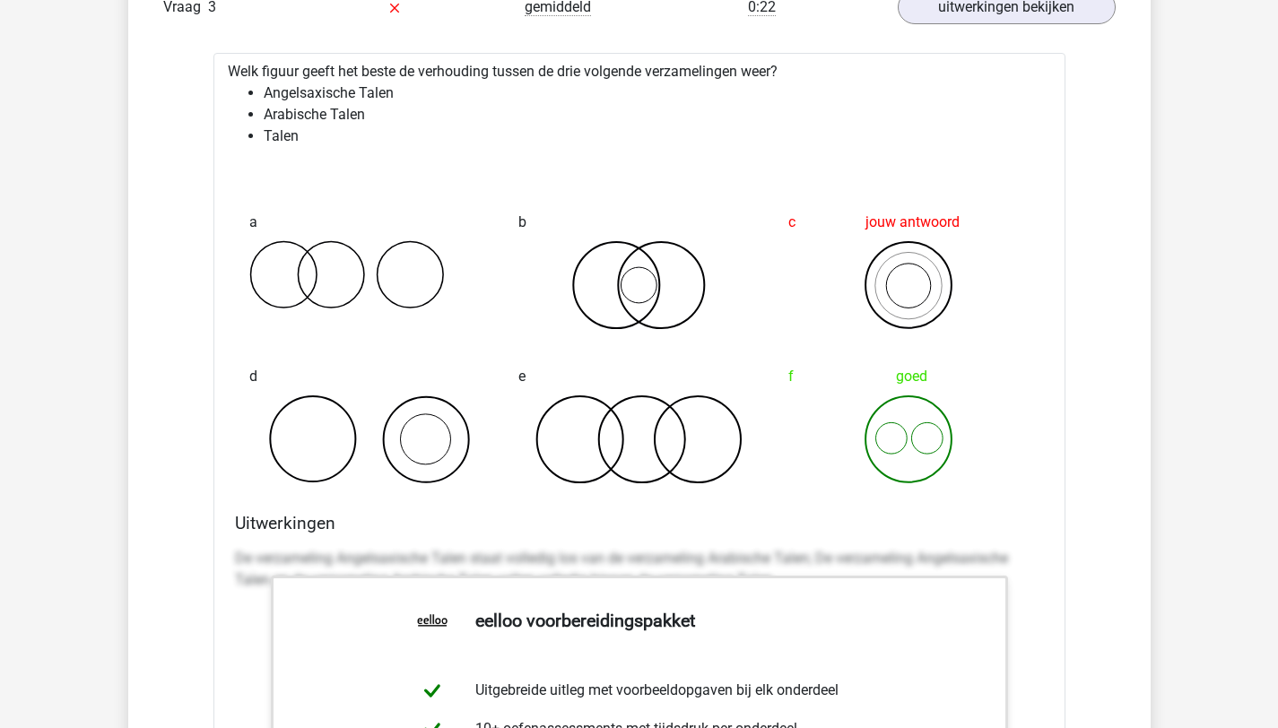
scroll to position [2549, 0]
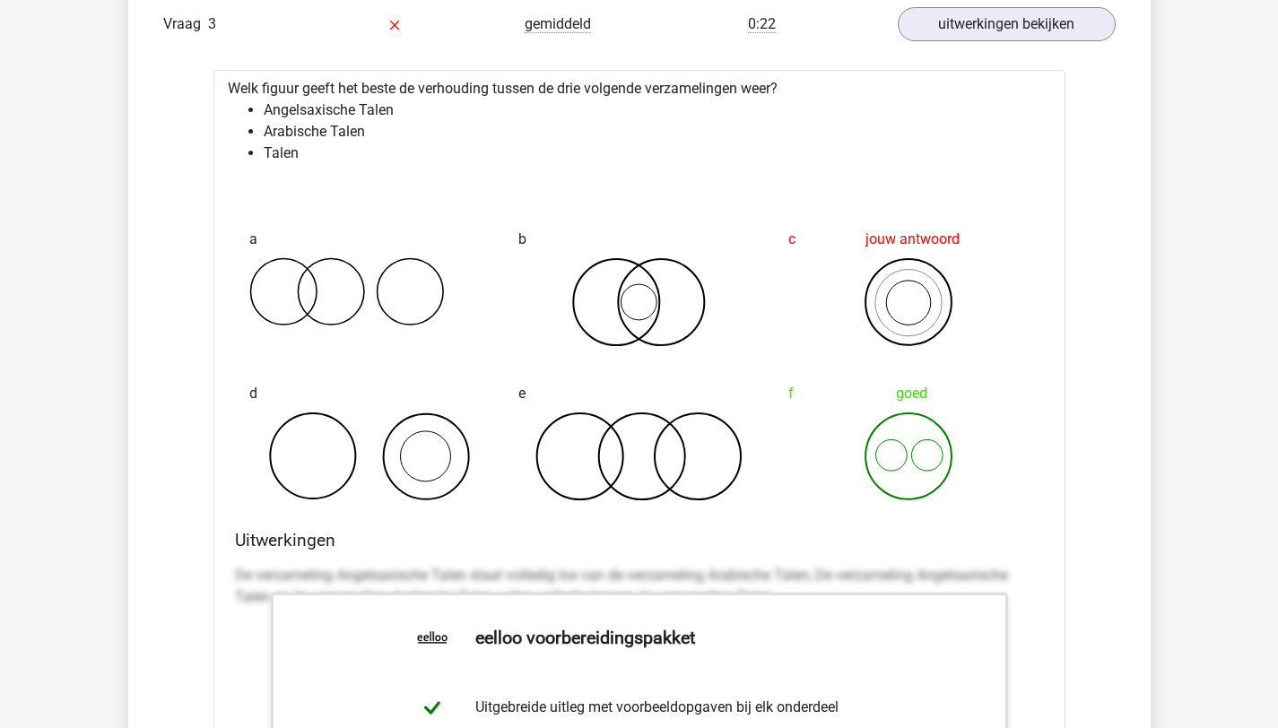
drag, startPoint x: 1290, startPoint y: 460, endPoint x: 1287, endPoint y: 317, distance: 142.6
click at [1056, 24] on link "uitwerkingen bekijken" at bounding box center [1005, 23] width 250 height 39
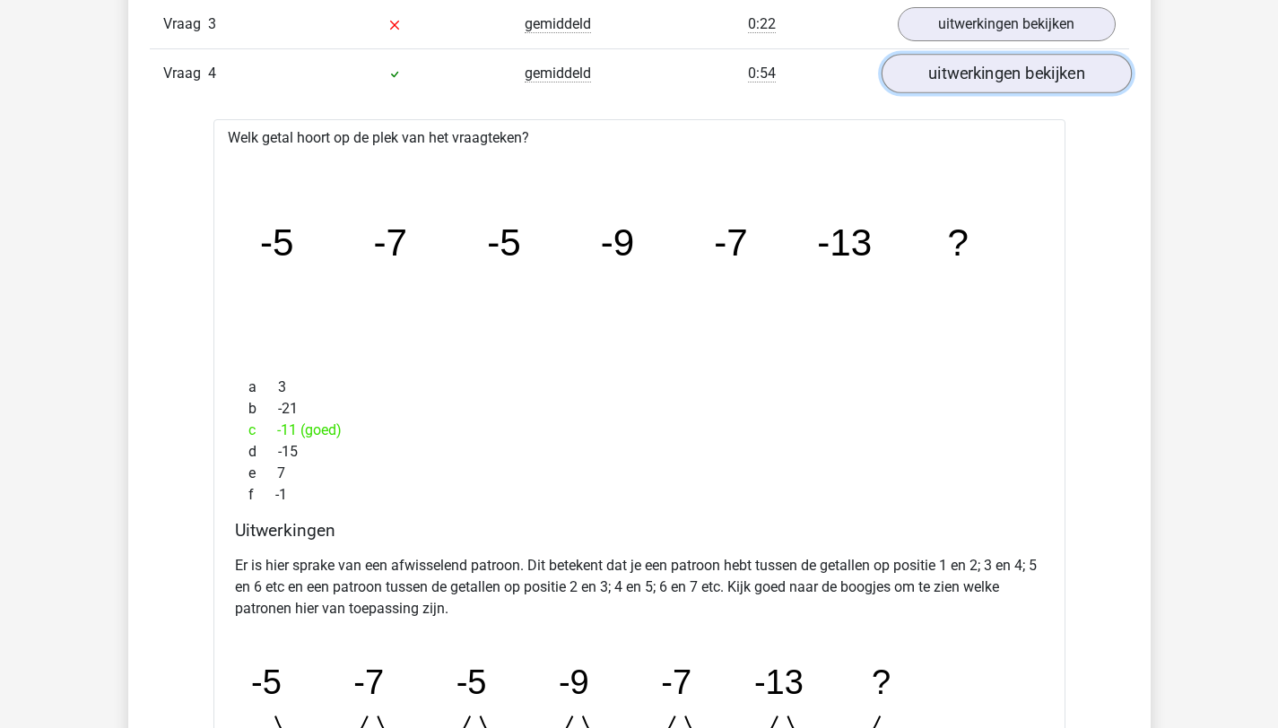
click at [1027, 81] on link "uitwerkingen bekijken" at bounding box center [1005, 73] width 250 height 39
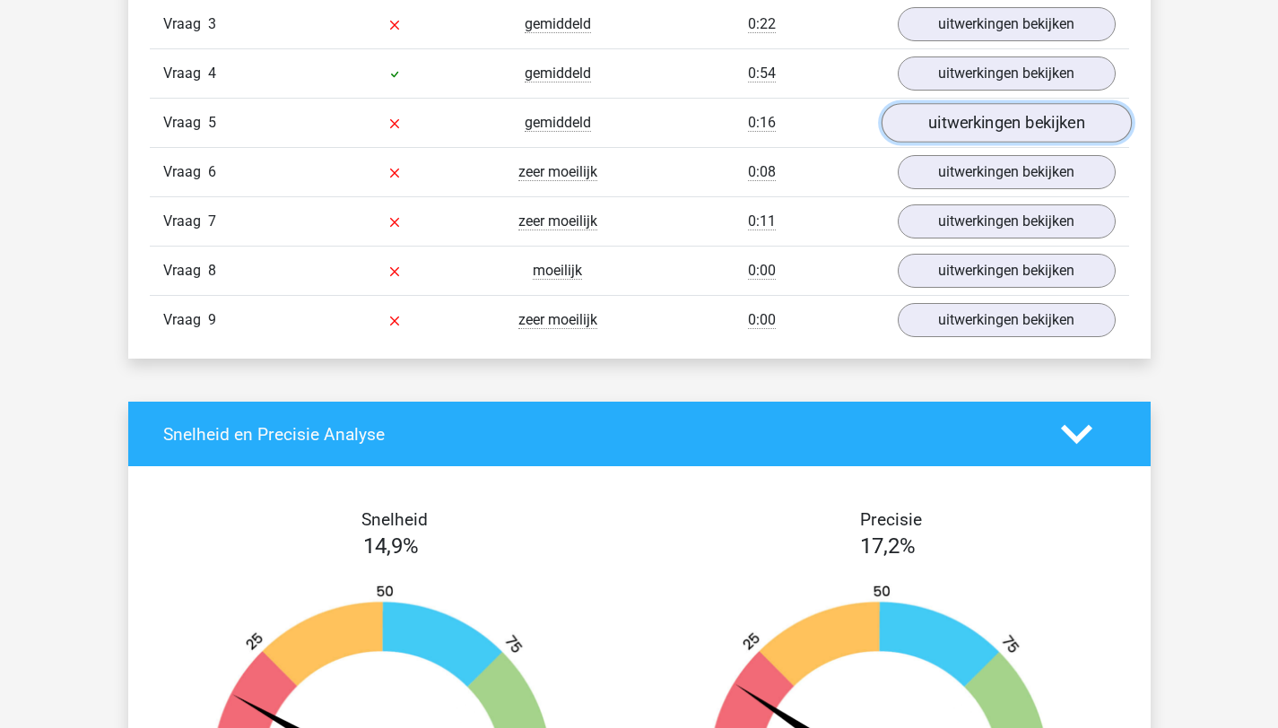
click at [1015, 137] on link "uitwerkingen bekijken" at bounding box center [1005, 122] width 250 height 39
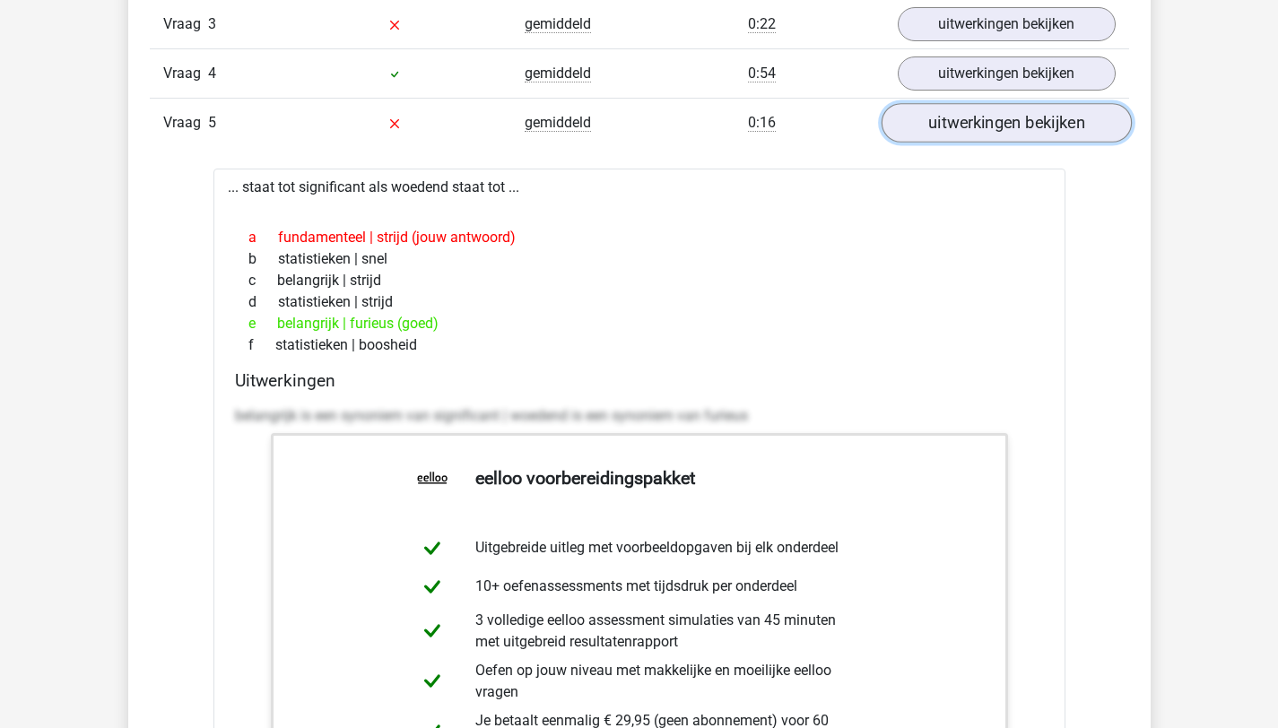
click at [991, 126] on link "uitwerkingen bekijken" at bounding box center [1005, 122] width 250 height 39
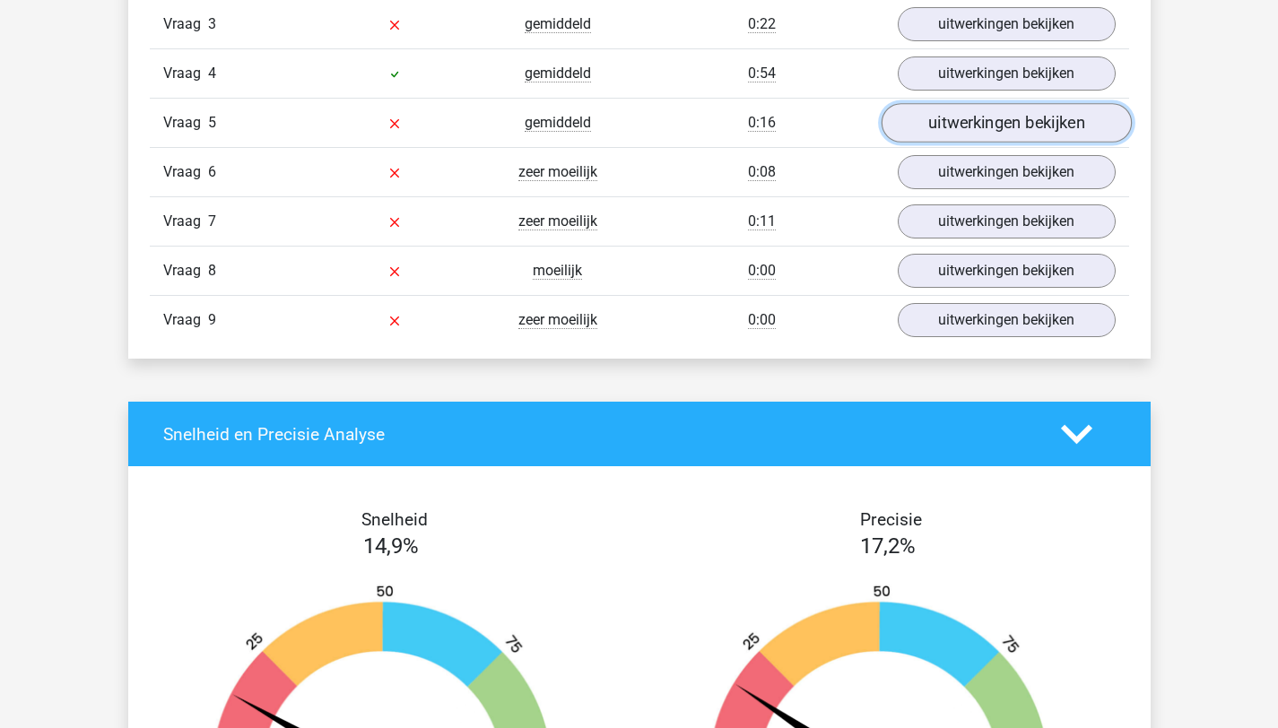
click at [991, 126] on link "uitwerkingen bekijken" at bounding box center [1005, 122] width 250 height 39
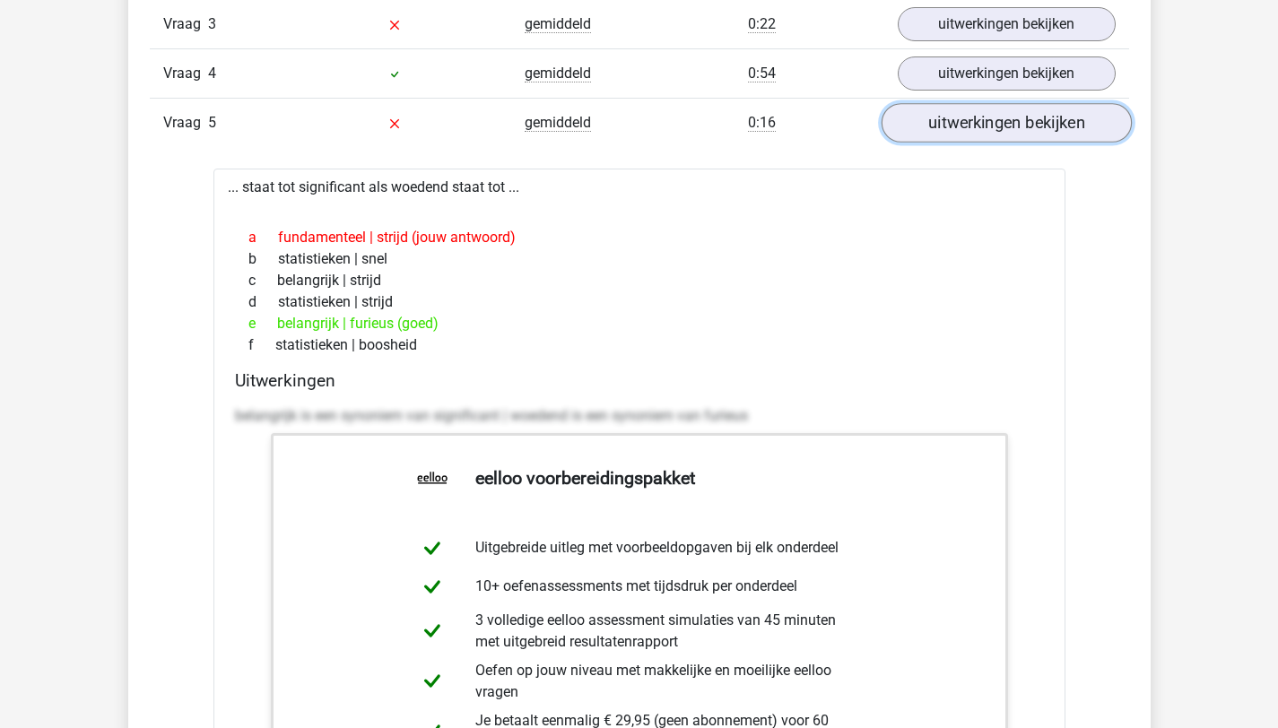
click at [991, 126] on link "uitwerkingen bekijken" at bounding box center [1005, 122] width 250 height 39
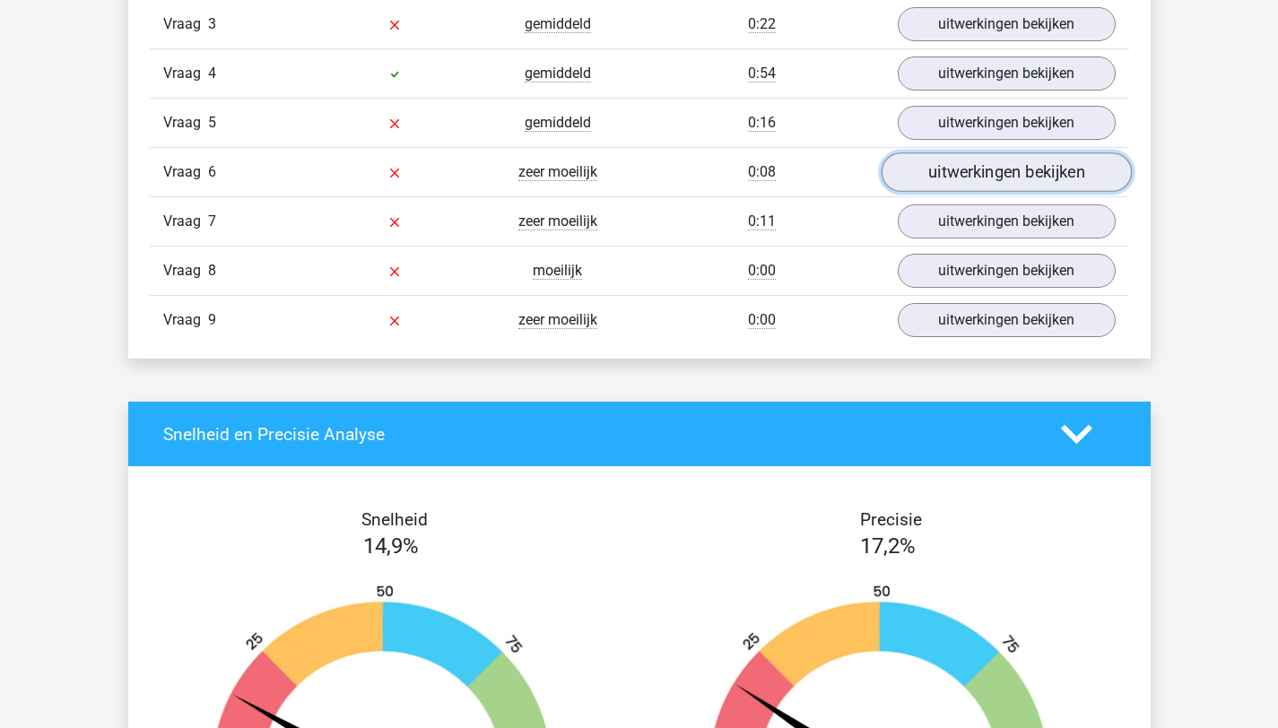
click at [979, 168] on link "uitwerkingen bekijken" at bounding box center [1005, 171] width 250 height 39
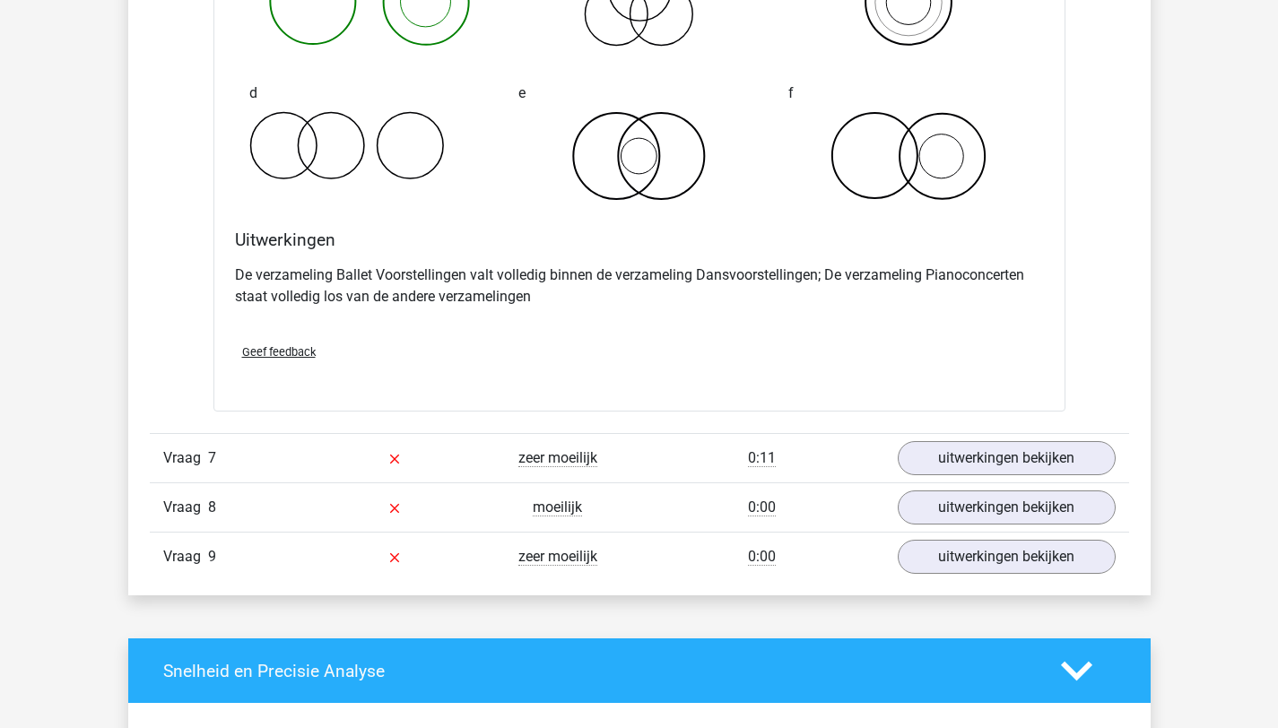
scroll to position [3001, 0]
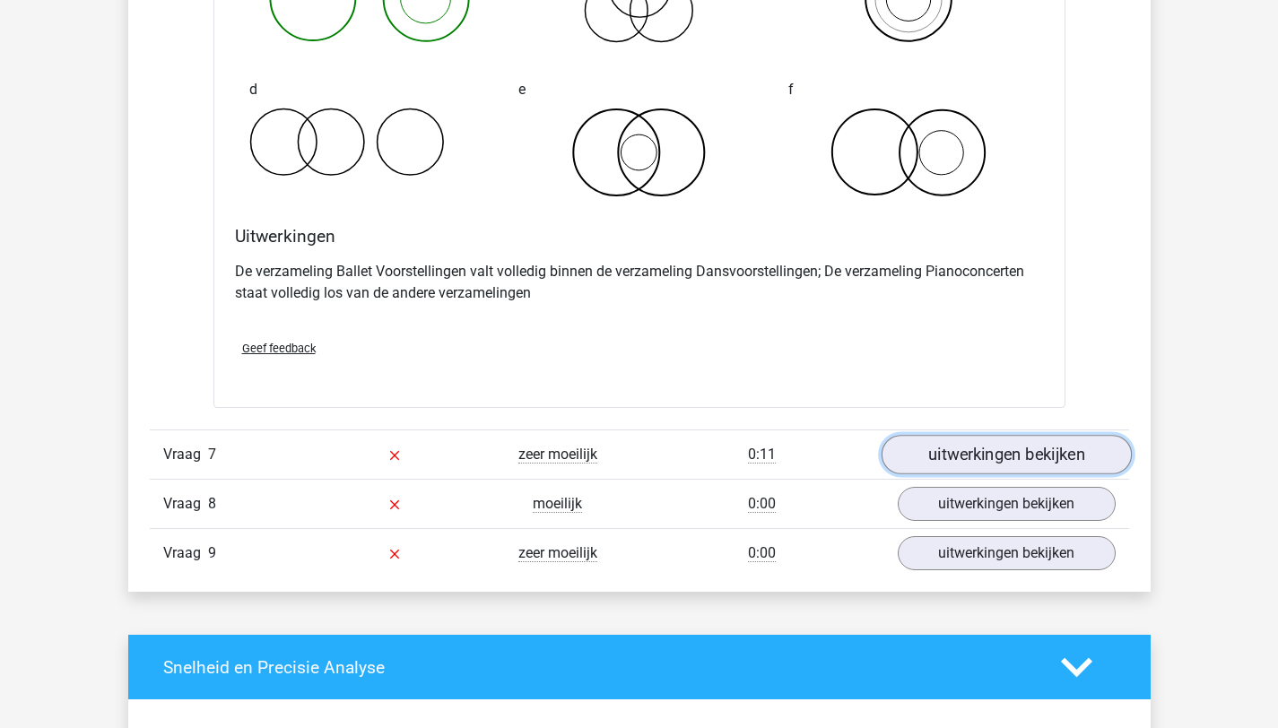
click at [1047, 446] on link "uitwerkingen bekijken" at bounding box center [1005, 454] width 250 height 39
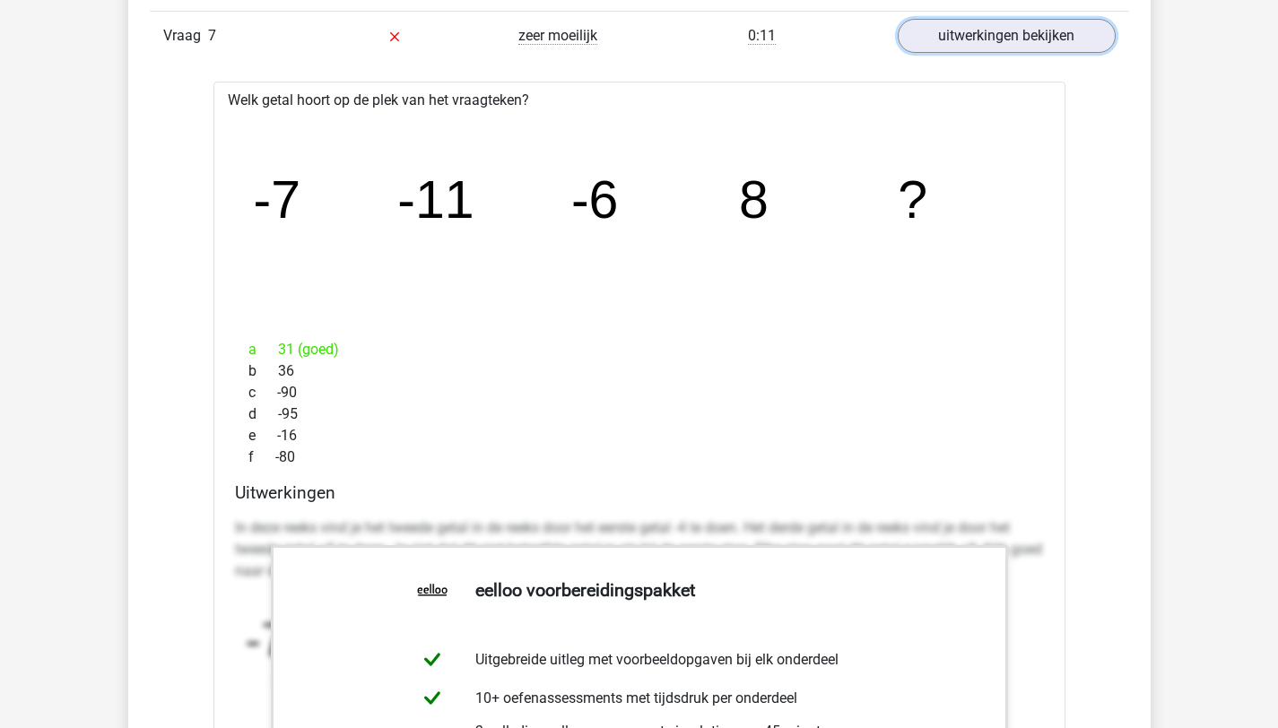
scroll to position [3423, 0]
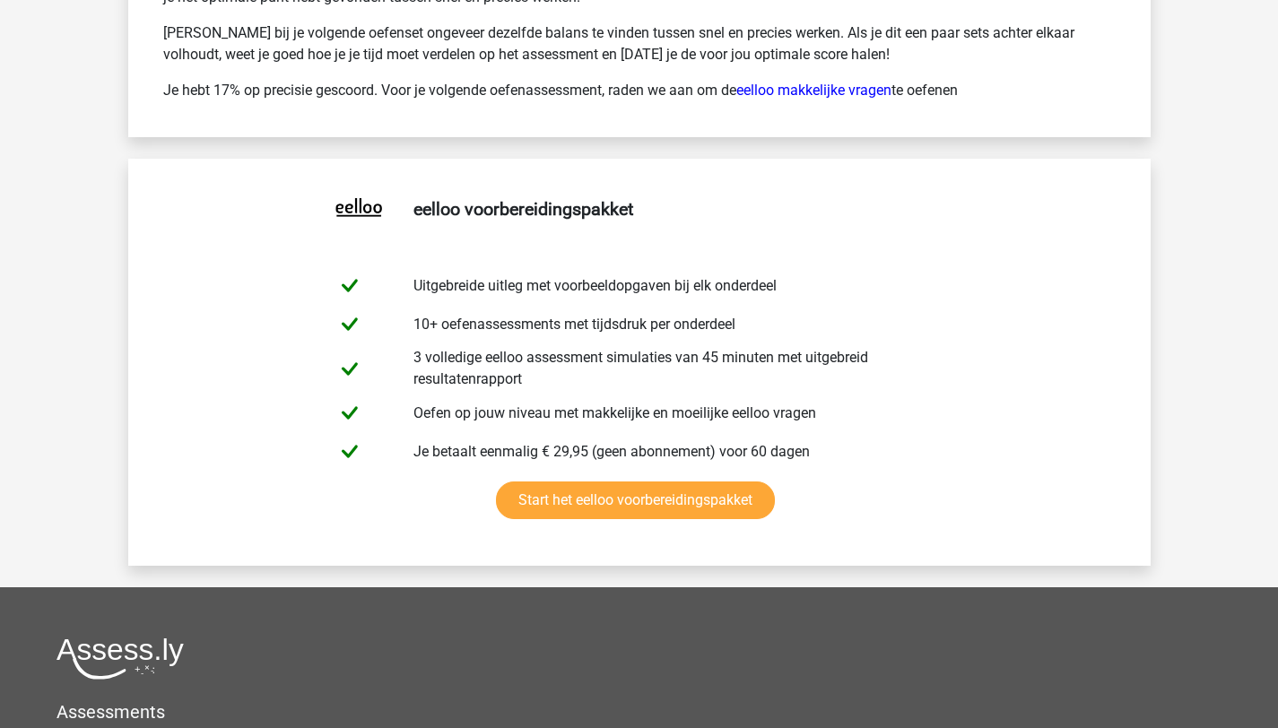
drag, startPoint x: 1290, startPoint y: 431, endPoint x: 1221, endPoint y: 657, distance: 236.2
